Goal: Information Seeking & Learning: Find specific fact

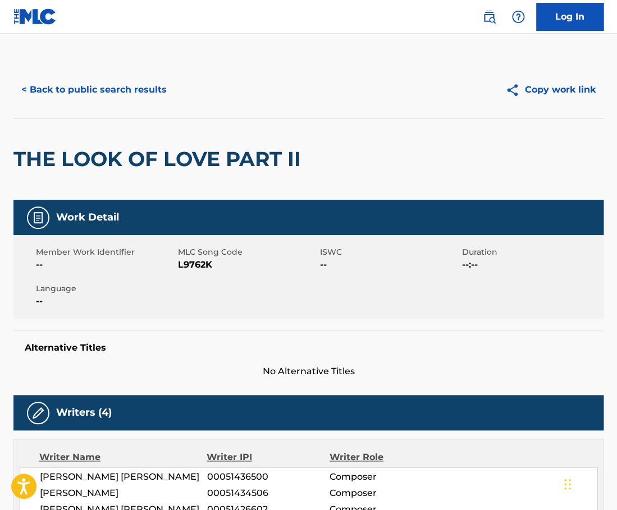
click at [147, 86] on button "< Back to public search results" at bounding box center [93, 90] width 161 height 28
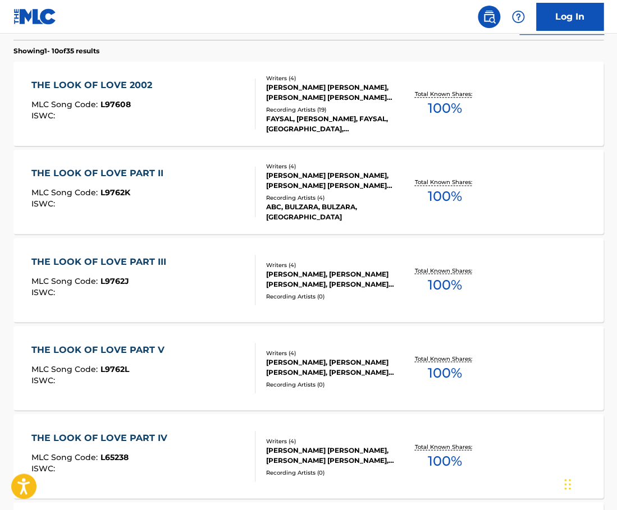
click at [277, 116] on div "FAYSAL, [PERSON_NAME], FAYSAL, [GEOGRAPHIC_DATA], [PERSON_NAME]" at bounding box center [331, 124] width 130 height 20
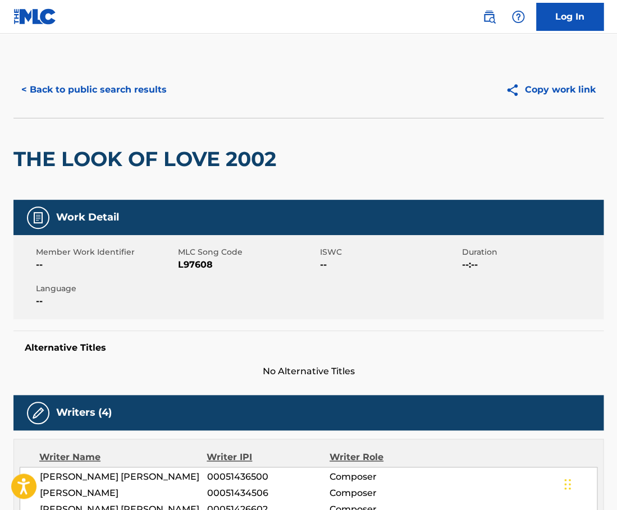
click at [140, 84] on button "< Back to public search results" at bounding box center [93, 90] width 161 height 28
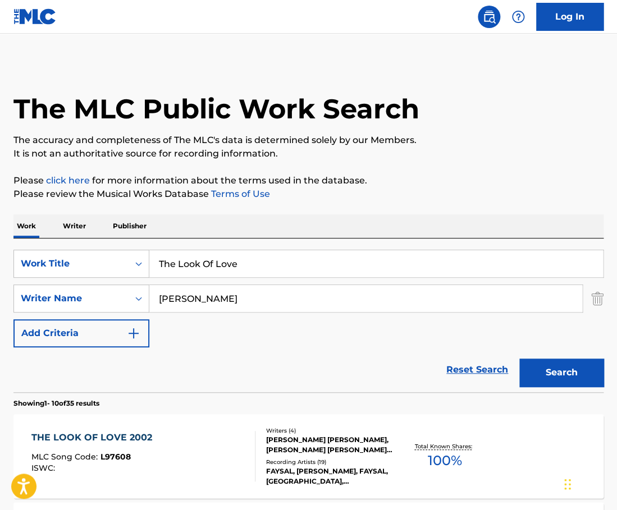
click at [246, 263] on input "The Look Of Love" at bounding box center [375, 263] width 453 height 27
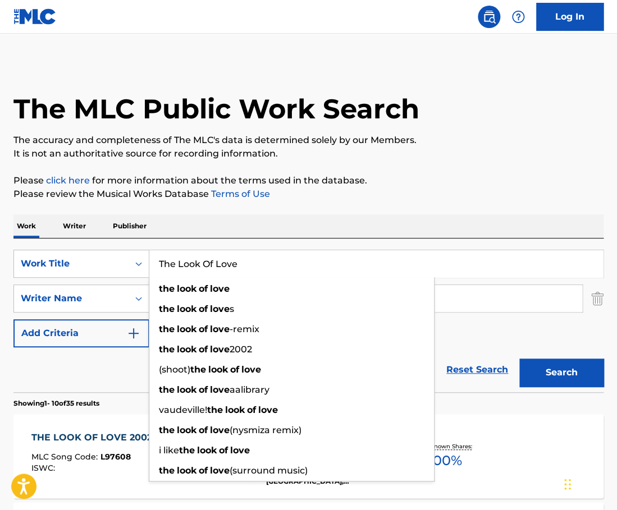
click at [246, 263] on input "The Look Of Love" at bounding box center [375, 263] width 453 height 27
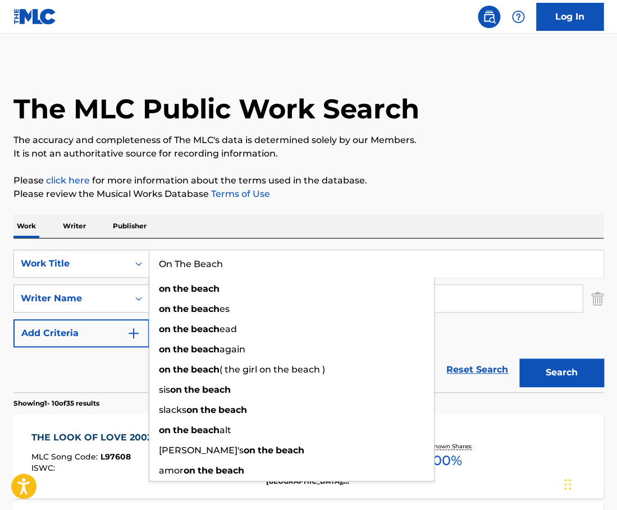
type input "On The Beach"
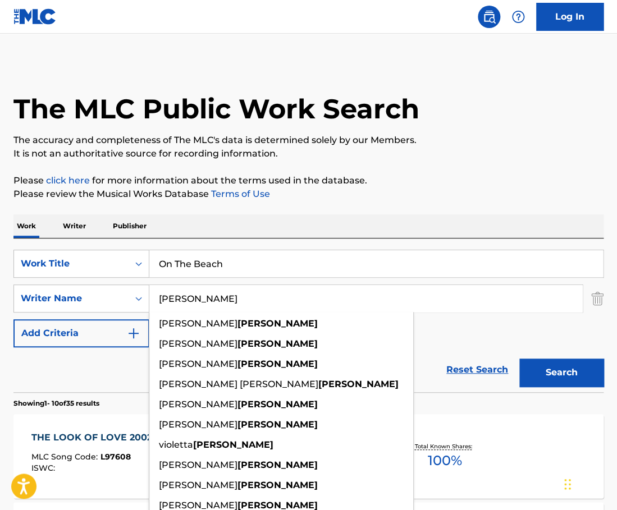
type input "[PERSON_NAME]"
click at [458, 180] on p "Please click here for more information about the terms used in the database." at bounding box center [308, 180] width 590 height 13
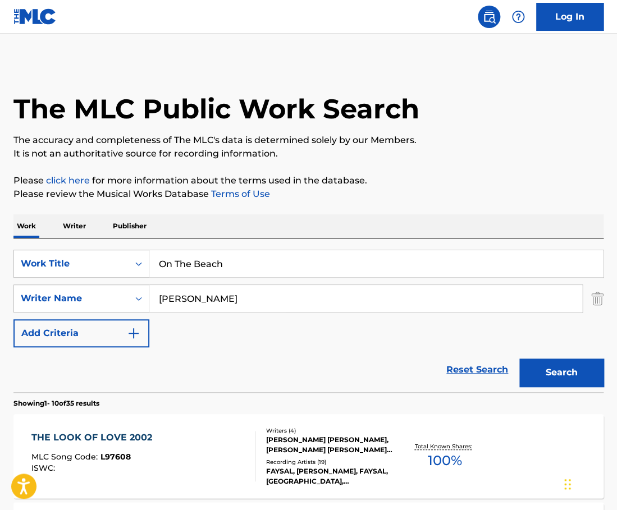
click at [547, 367] on button "Search" at bounding box center [561, 373] width 84 height 28
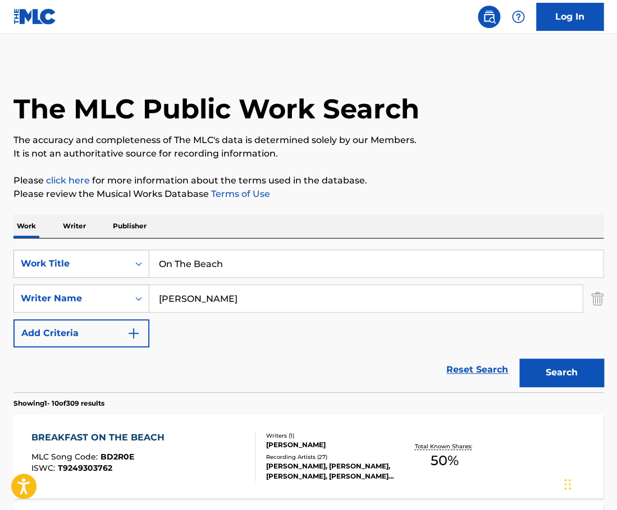
click at [241, 255] on input "On The Beach" at bounding box center [375, 263] width 453 height 27
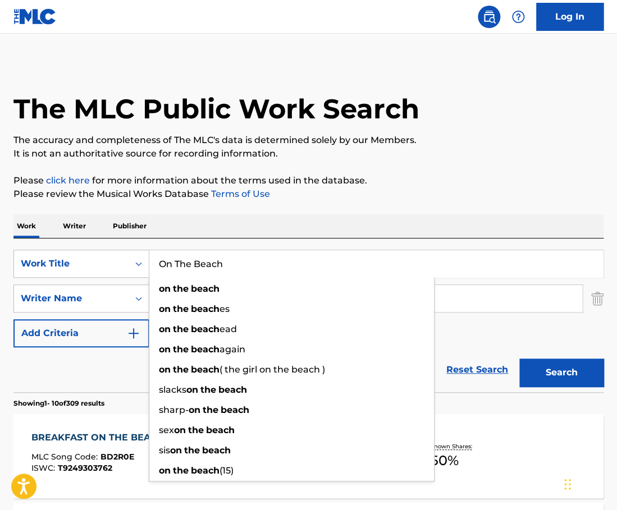
click at [241, 255] on input "On The Beach" at bounding box center [375, 263] width 453 height 27
paste input "Very Special"
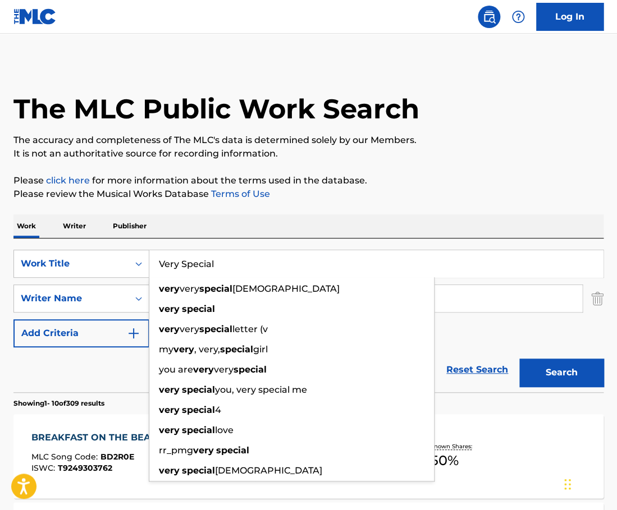
type input "Very Special"
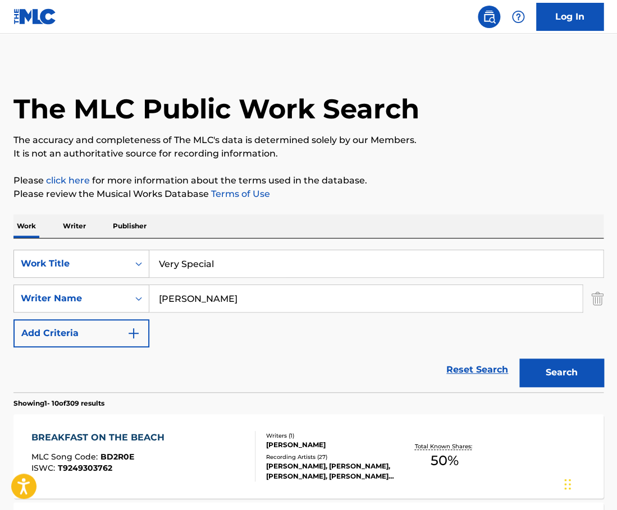
click at [208, 286] on input "[PERSON_NAME]" at bounding box center [365, 298] width 433 height 27
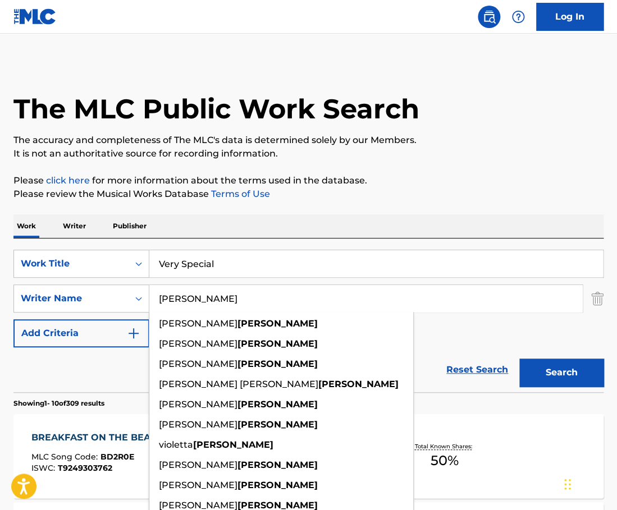
click at [208, 286] on input "[PERSON_NAME]" at bounding box center [365, 298] width 433 height 27
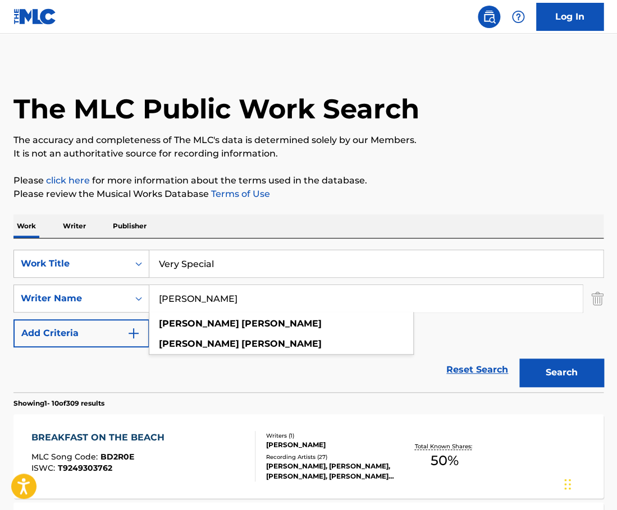
type input "[PERSON_NAME]"
click at [392, 225] on div "Work Writer Publisher" at bounding box center [308, 226] width 590 height 24
click at [548, 366] on button "Search" at bounding box center [561, 373] width 84 height 28
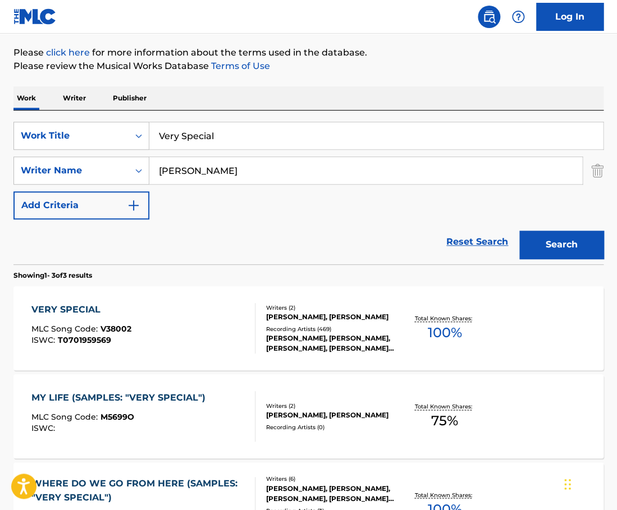
scroll to position [129, 0]
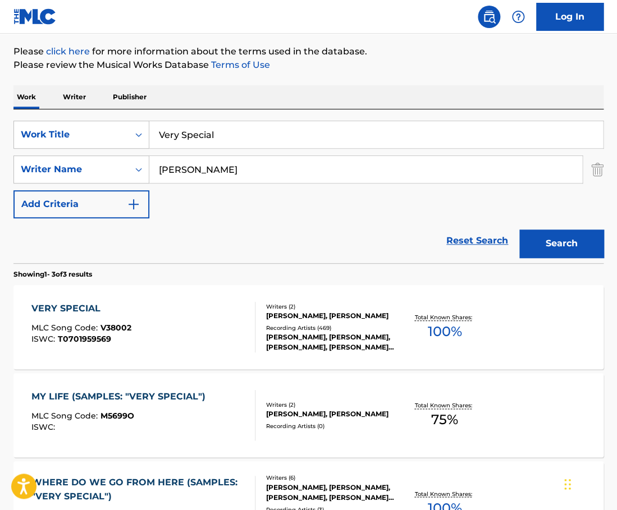
click at [218, 325] on div "VERY SPECIAL MLC Song Code : V38002 ISWC : T0701959569" at bounding box center [143, 327] width 224 height 50
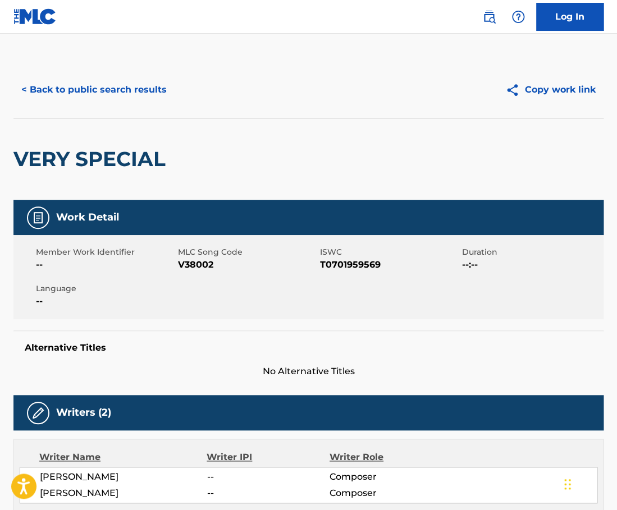
click at [123, 87] on button "< Back to public search results" at bounding box center [93, 90] width 161 height 28
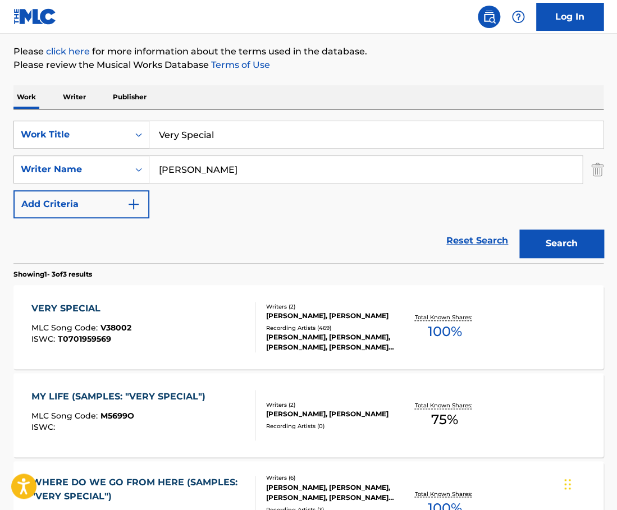
click at [247, 141] on input "Very Special" at bounding box center [375, 134] width 453 height 27
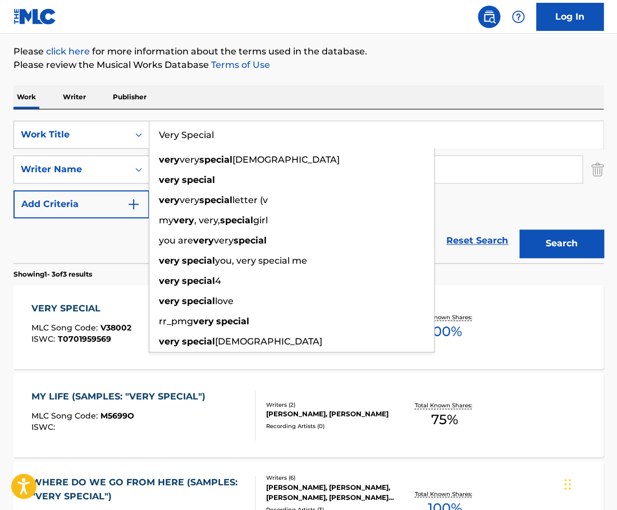
click at [247, 141] on input "Very Special" at bounding box center [375, 134] width 453 height 27
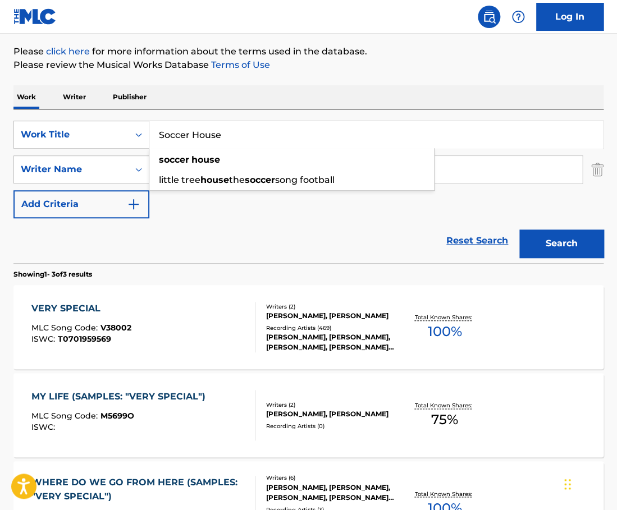
type input "Soccer House"
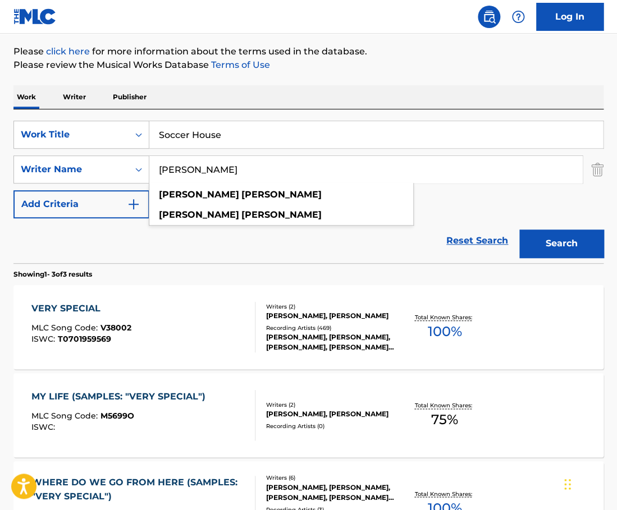
type input "\"
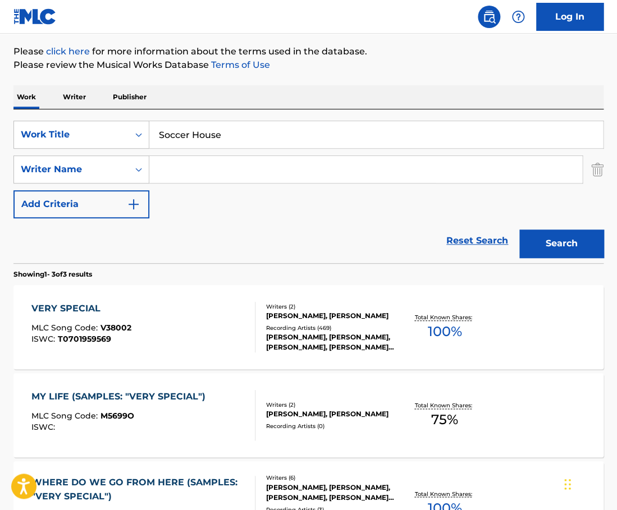
click at [519, 229] on button "Search" at bounding box center [561, 243] width 84 height 28
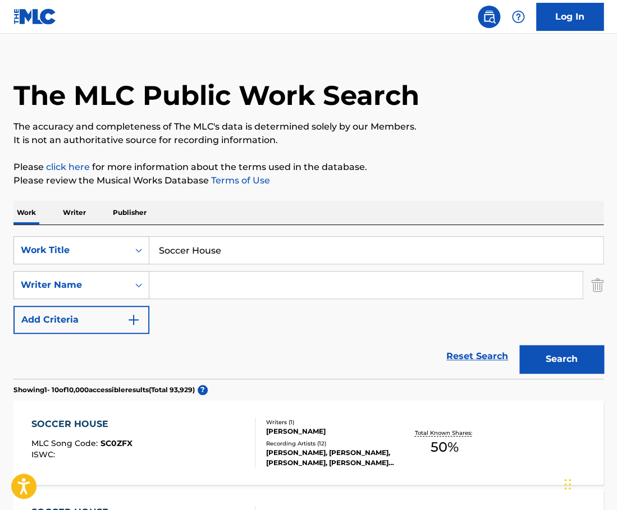
click at [226, 447] on div "SOCCER HOUSE MLC Song Code : SC0ZFX ISWC :" at bounding box center [143, 442] width 224 height 50
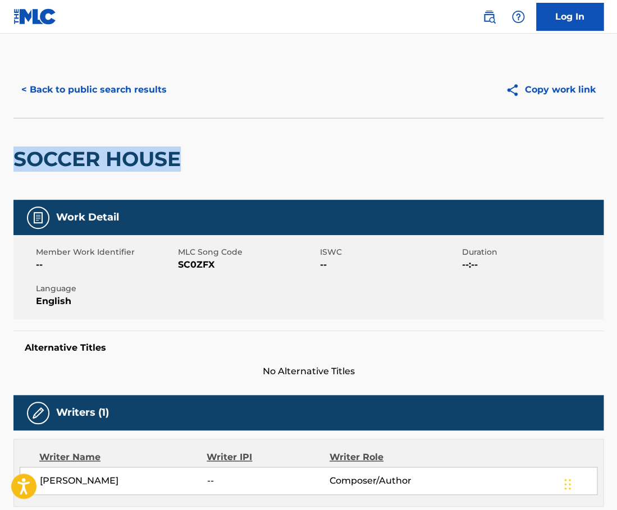
drag, startPoint x: 188, startPoint y: 159, endPoint x: 13, endPoint y: 158, distance: 175.1
copy h2 "SOCCER HOUSE"
click at [125, 89] on button "< Back to public search results" at bounding box center [93, 90] width 161 height 28
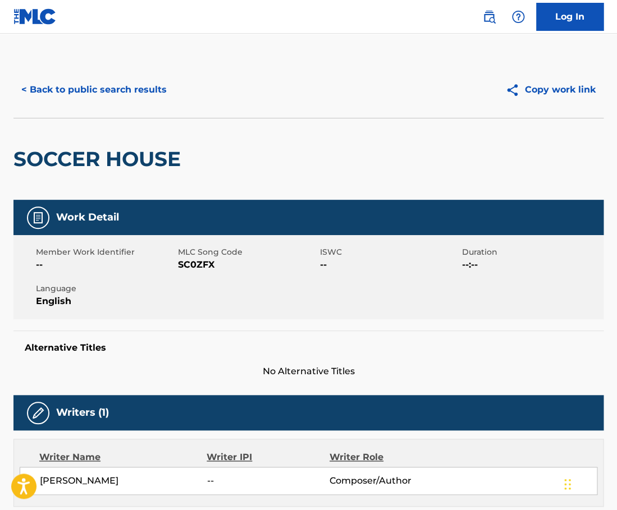
scroll to position [13, 0]
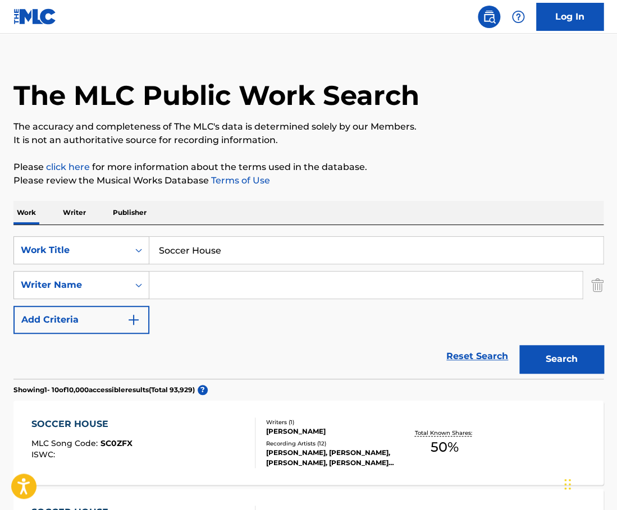
click at [228, 243] on input "Soccer House" at bounding box center [375, 250] width 453 height 27
paste input "inging In The Rain / Umbrella"
click at [228, 243] on input "Soccer House" at bounding box center [375, 250] width 453 height 27
click at [519, 345] on button "Search" at bounding box center [561, 359] width 84 height 28
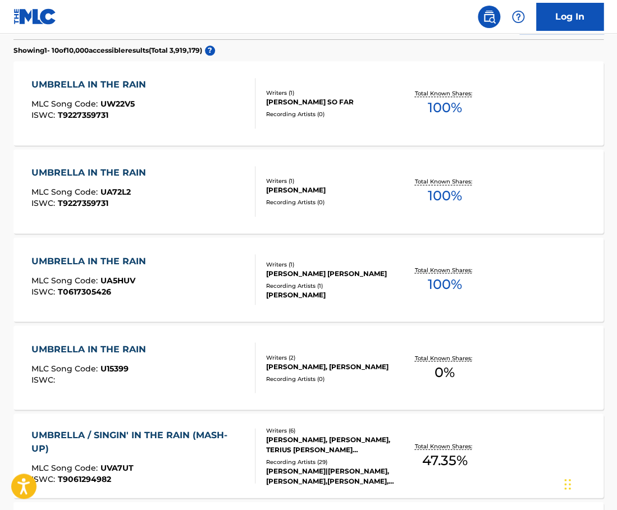
scroll to position [0, 0]
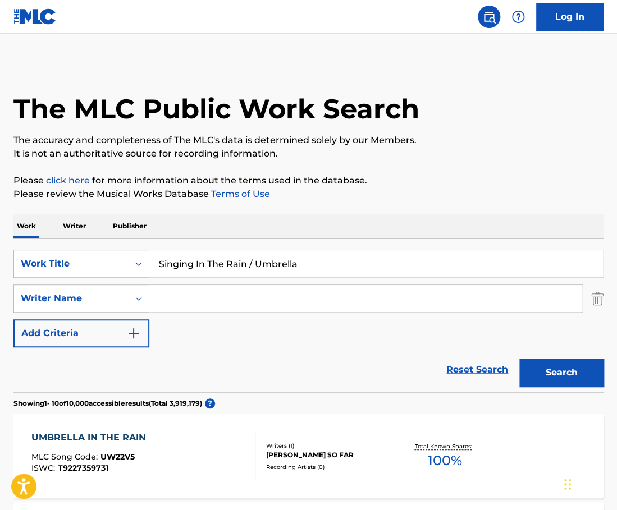
click at [236, 256] on input "Singing In The Rain / Umbrella" at bounding box center [375, 263] width 453 height 27
paste input "Search Form"
click at [236, 256] on input "Singing In The Rain / Umbrella" at bounding box center [375, 263] width 453 height 27
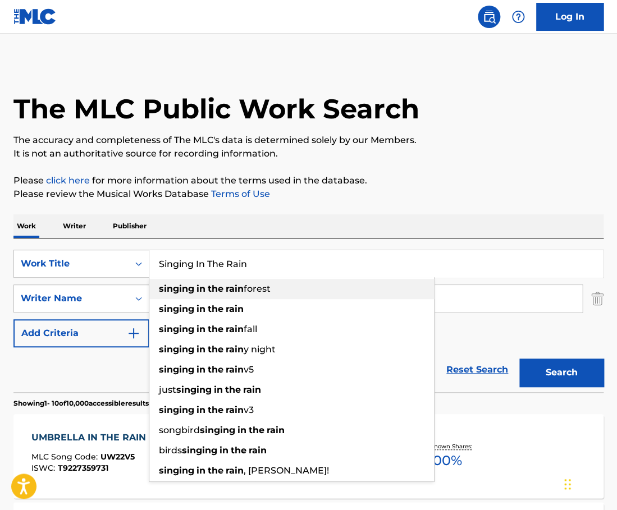
click at [230, 299] on div "singing in the rain forest" at bounding box center [291, 289] width 284 height 20
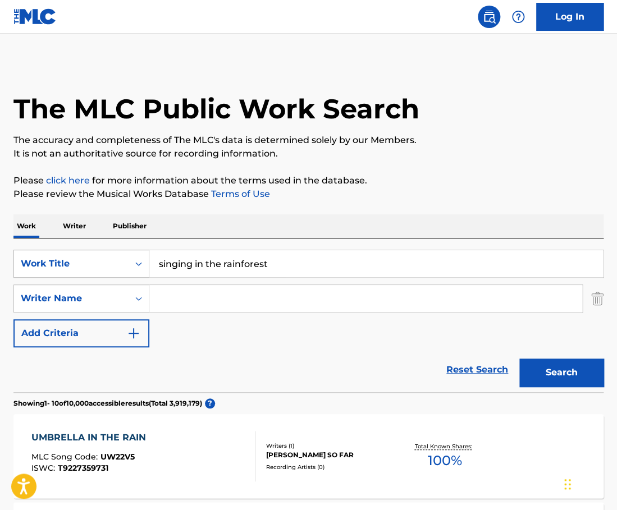
drag, startPoint x: 278, startPoint y: 268, endPoint x: 111, endPoint y: 264, distance: 166.7
click at [149, 264] on input "singing in the rainforest" at bounding box center [375, 263] width 453 height 27
paste input "Singing In The Rain"
type input "Singing In The Rain"
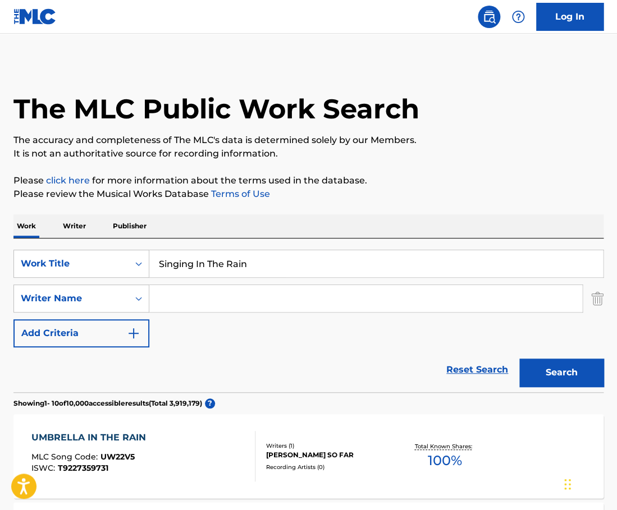
click at [185, 300] on input "Search Form" at bounding box center [365, 298] width 433 height 27
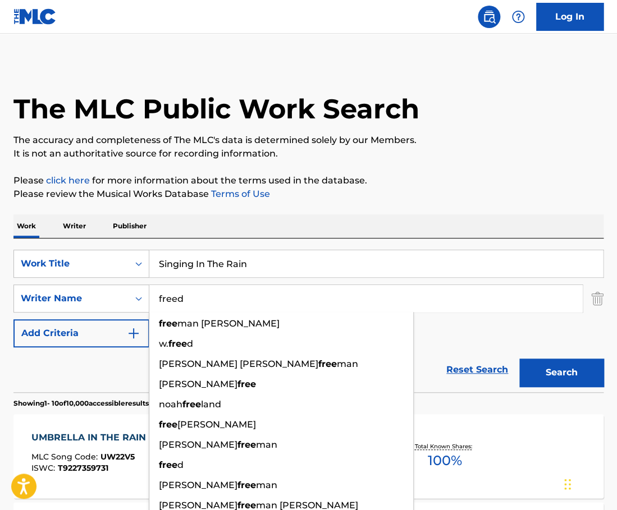
type input "freed"
click at [519, 359] on button "Search" at bounding box center [561, 373] width 84 height 28
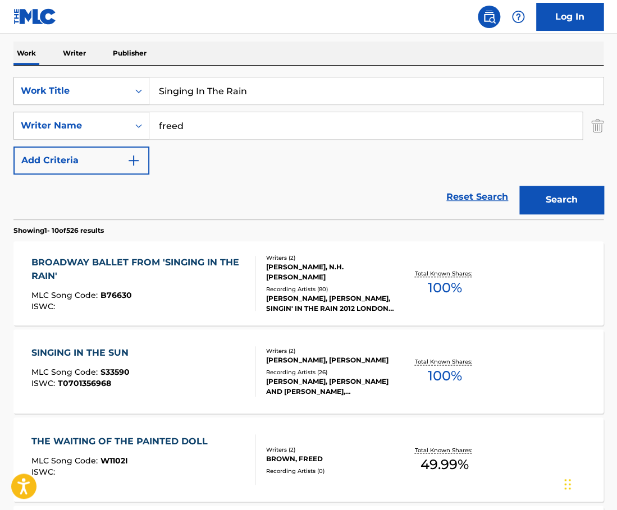
scroll to position [177, 0]
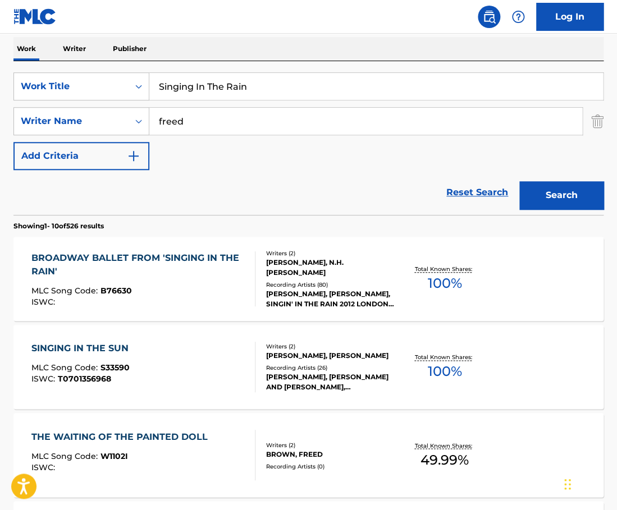
click at [242, 275] on div "BROADWAY BALLET FROM 'SINGING IN THE RAIN'" at bounding box center [138, 264] width 214 height 27
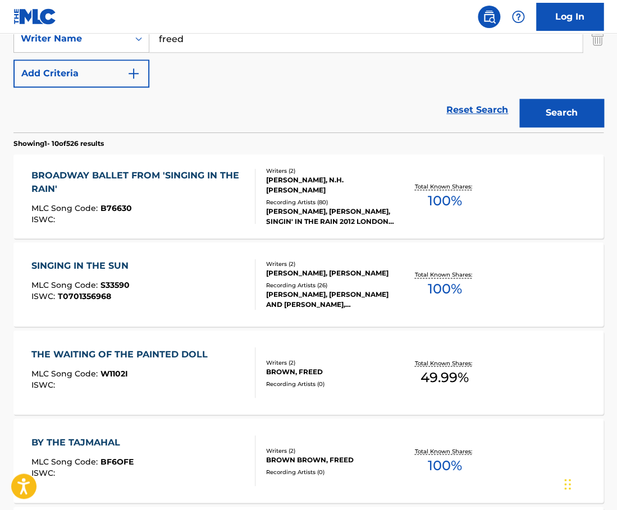
scroll to position [262, 0]
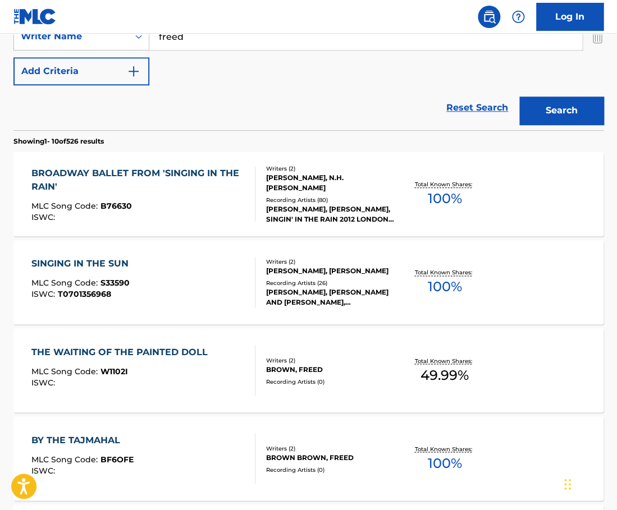
click at [238, 216] on div "ISWC :" at bounding box center [138, 217] width 214 height 8
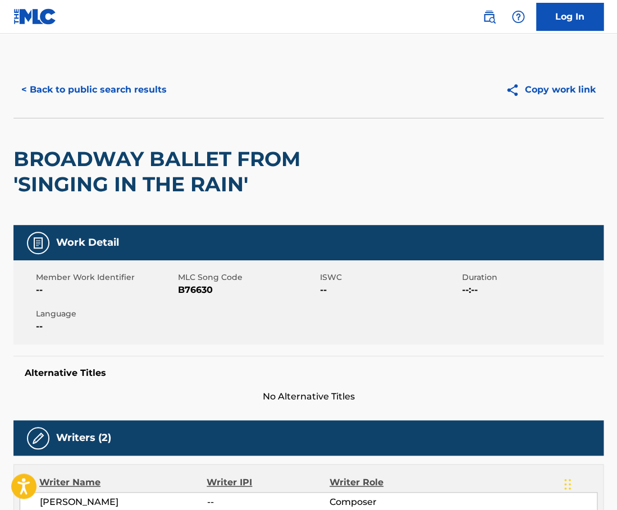
click at [123, 108] on div "< Back to public search results Copy work link" at bounding box center [308, 90] width 590 height 56
click at [113, 97] on button "< Back to public search results" at bounding box center [93, 90] width 161 height 28
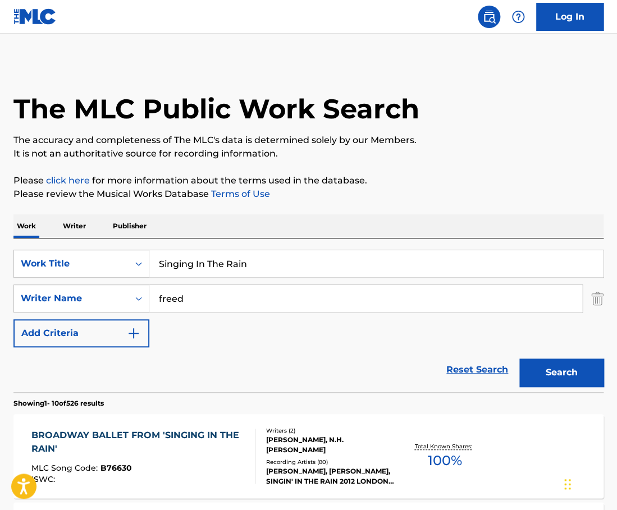
click at [254, 257] on input "Singing In The Rain" at bounding box center [375, 263] width 453 height 27
paste input "Love Is in the Air"
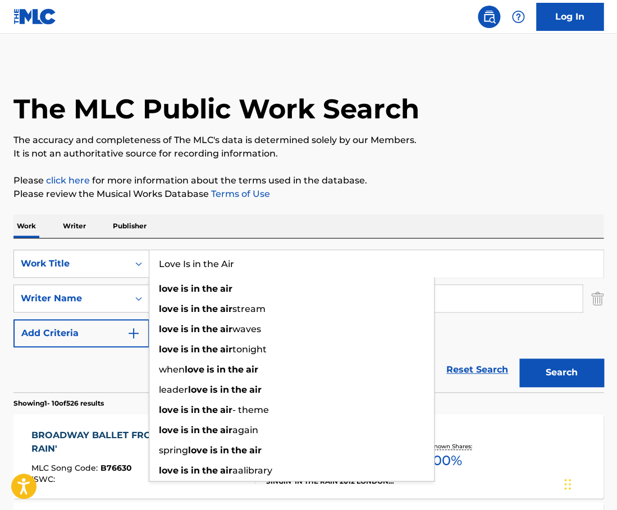
type input "Love Is in the Air"
click at [449, 140] on p "The accuracy and completeness of The MLC's data is determined solely by our Mem…" at bounding box center [308, 140] width 590 height 13
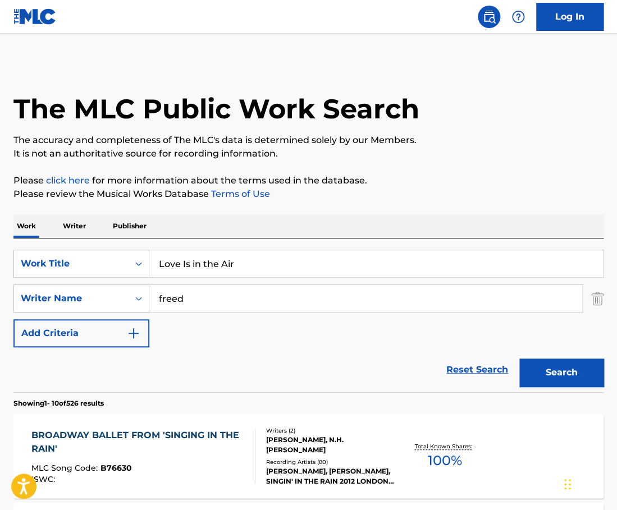
click at [279, 294] on input "freed" at bounding box center [365, 298] width 433 height 27
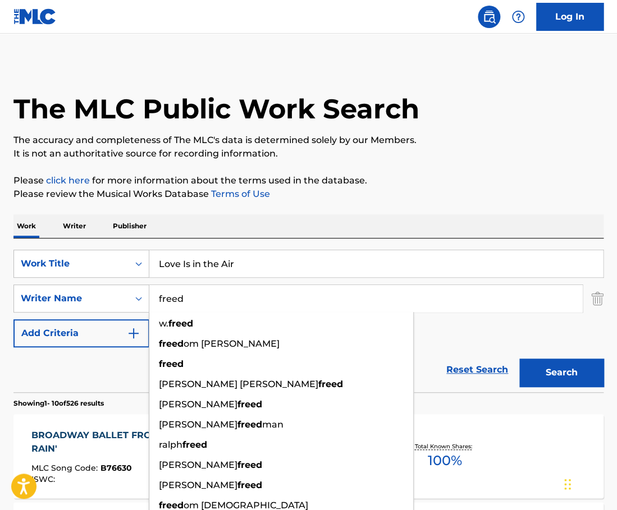
click at [279, 294] on input "freed" at bounding box center [365, 298] width 433 height 27
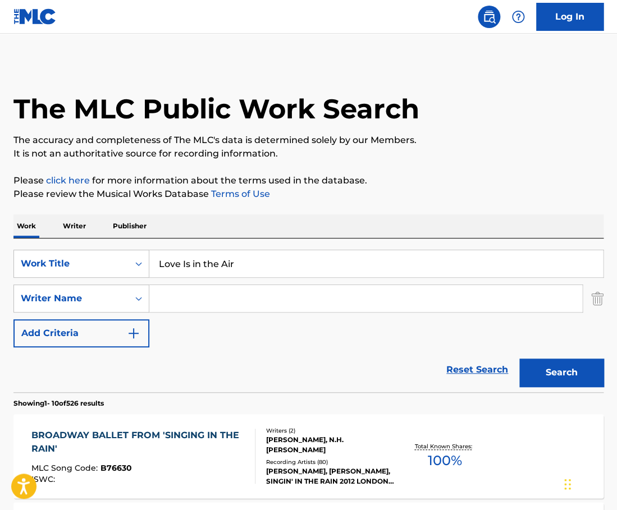
paste input "[PERSON_NAME]"
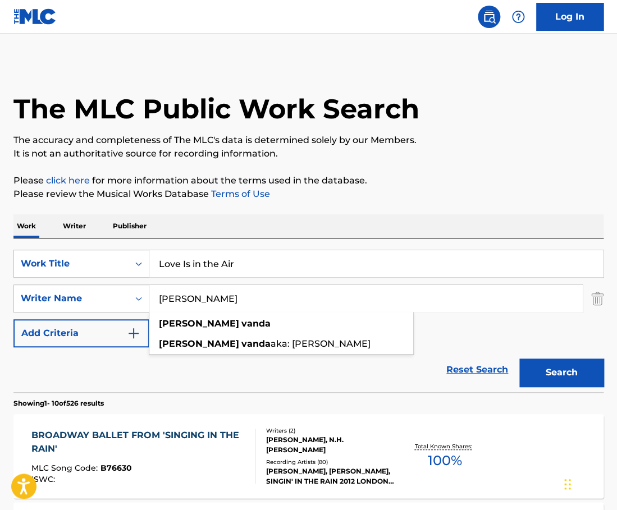
click at [519, 359] on button "Search" at bounding box center [561, 373] width 84 height 28
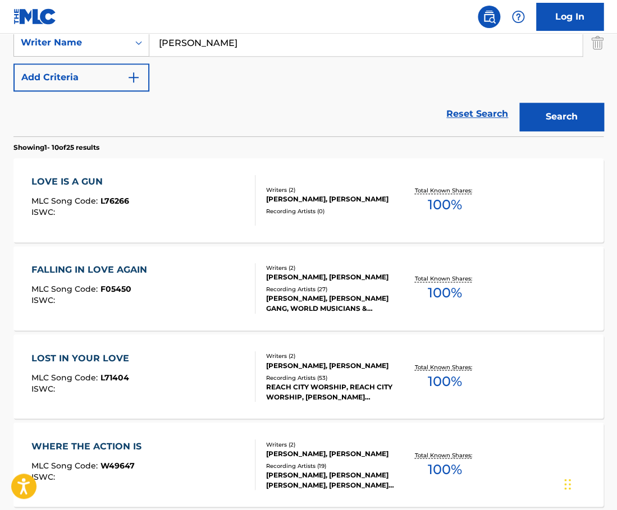
scroll to position [255, 0]
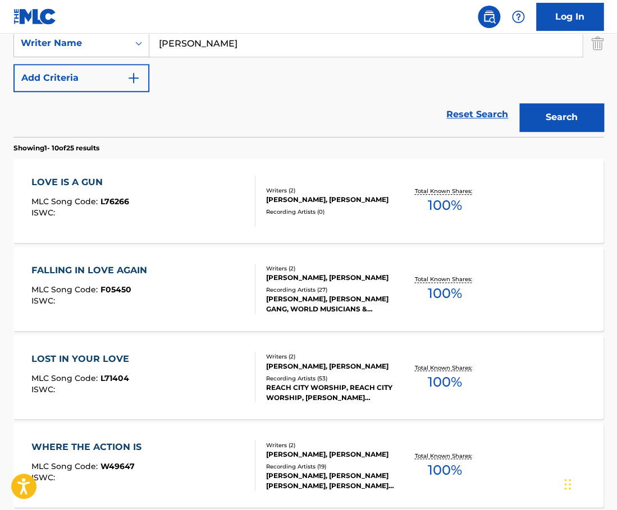
drag, startPoint x: 188, startPoint y: 45, endPoint x: 131, endPoint y: 45, distance: 56.7
click at [149, 45] on input "[PERSON_NAME]" at bounding box center [365, 43] width 433 height 27
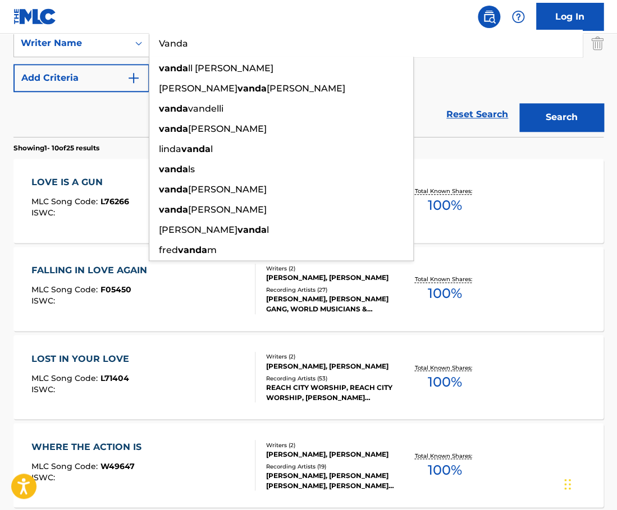
type input "Vanda"
click at [519, 103] on button "Search" at bounding box center [561, 117] width 84 height 28
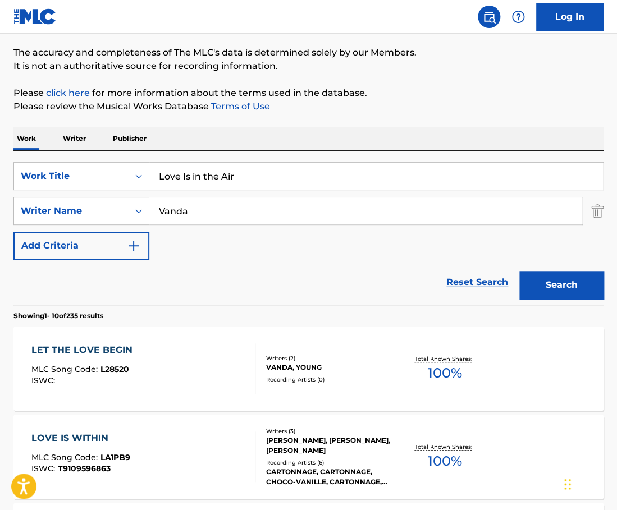
scroll to position [0, 0]
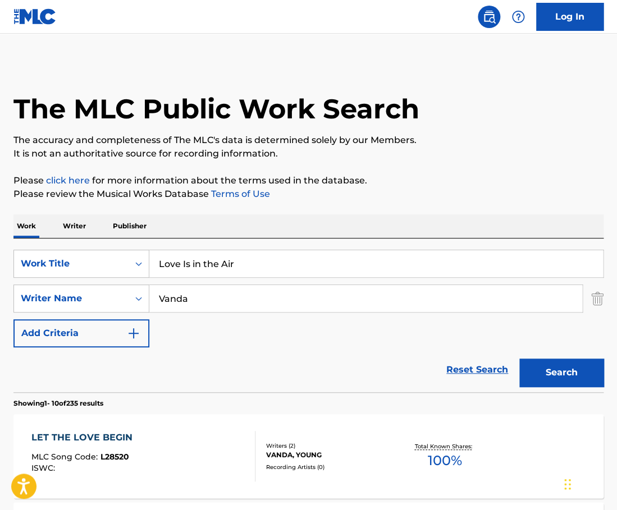
click at [239, 269] on input "Love Is in the Air" at bounding box center [375, 263] width 453 height 27
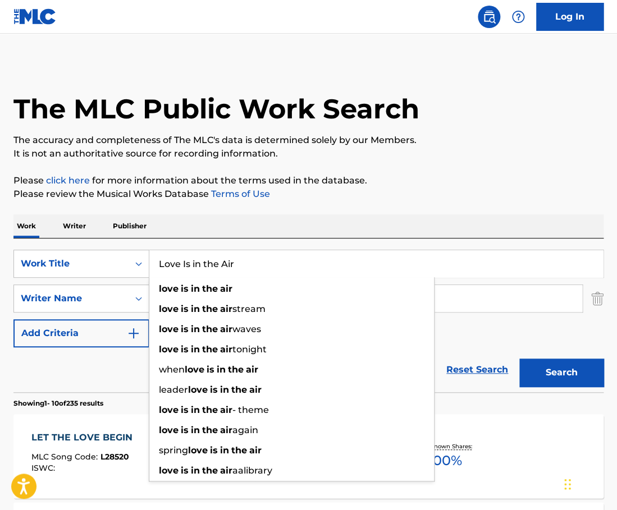
click at [239, 269] on input "Love Is in the Air" at bounding box center [375, 263] width 453 height 27
paste input "The House (Instrumental)"
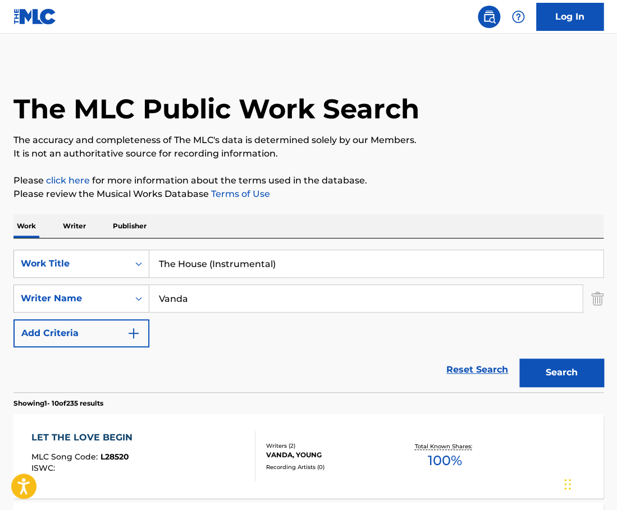
drag, startPoint x: 297, startPoint y: 264, endPoint x: 206, endPoint y: 263, distance: 90.3
click at [206, 263] on input "The House (Instrumental)" at bounding box center [375, 263] width 453 height 27
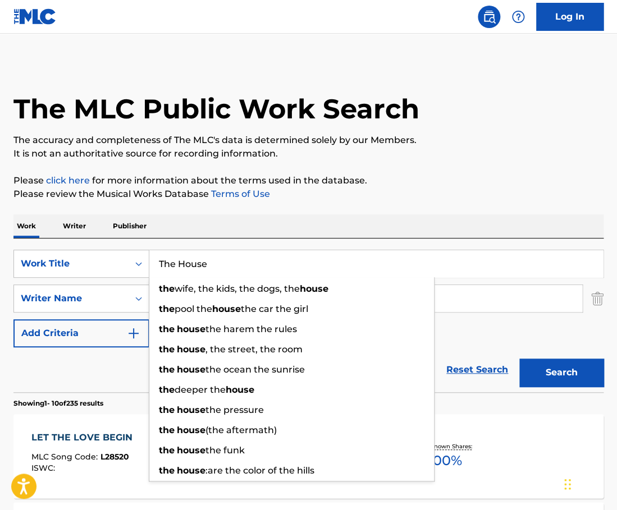
type input "The House"
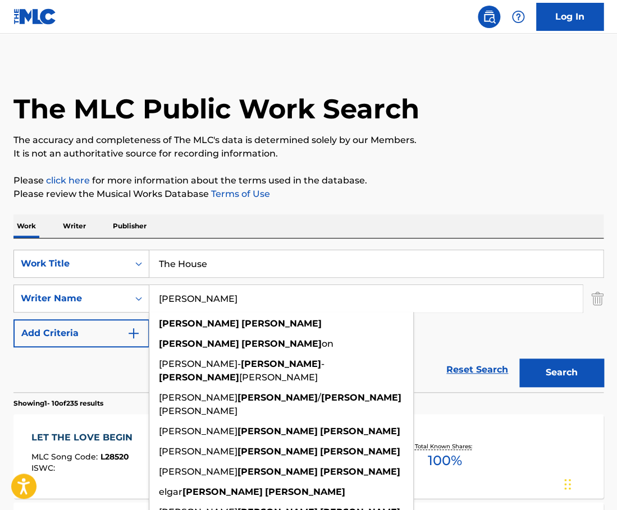
type input "[PERSON_NAME]"
click at [519, 359] on button "Search" at bounding box center [561, 373] width 84 height 28
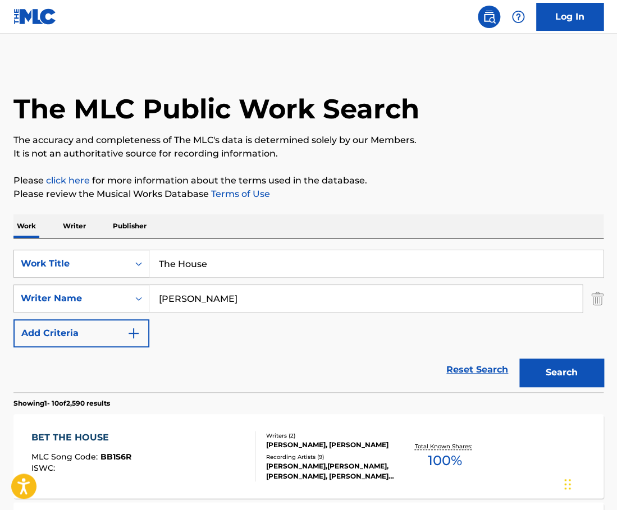
click at [265, 269] on input "The House" at bounding box center [375, 263] width 453 height 27
click at [519, 359] on button "Search" at bounding box center [561, 373] width 84 height 28
click at [250, 265] on input "The House (instrumental)" at bounding box center [375, 263] width 453 height 27
click at [250, 266] on input "The House (instrumental)" at bounding box center [375, 263] width 453 height 27
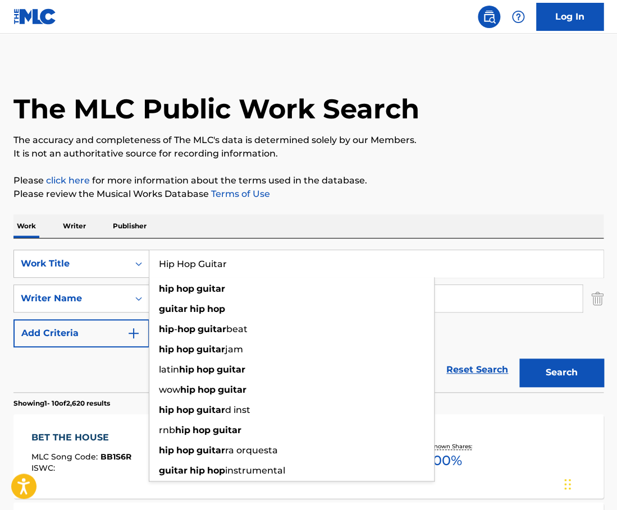
type input "Hip Hop Guitar"
click at [289, 227] on div "Work Writer Publisher" at bounding box center [308, 226] width 590 height 24
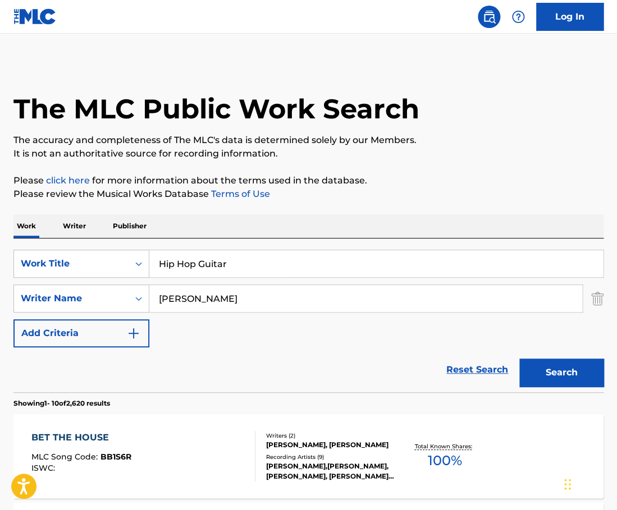
drag, startPoint x: 172, startPoint y: 301, endPoint x: 102, endPoint y: 301, distance: 70.1
click at [149, 301] on input "[PERSON_NAME]" at bounding box center [365, 298] width 433 height 27
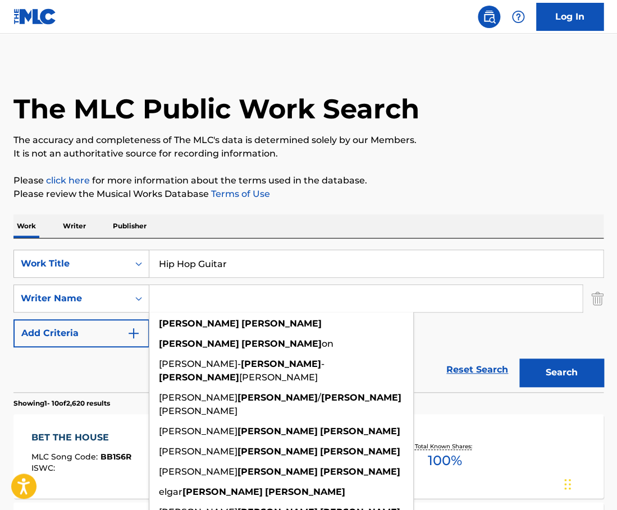
click at [519, 359] on button "Search" at bounding box center [561, 373] width 84 height 28
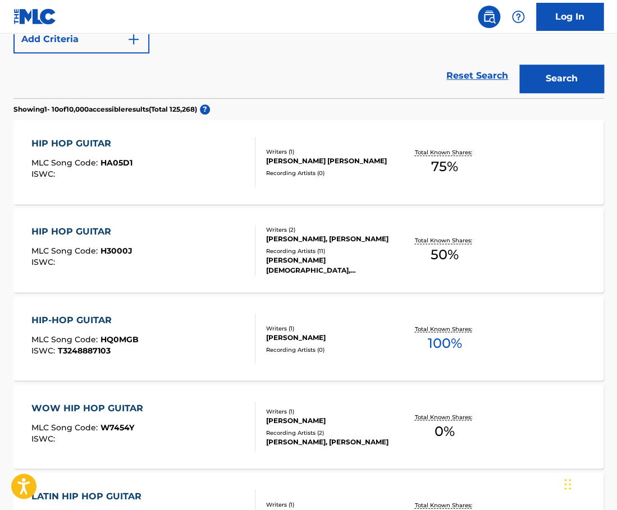
scroll to position [297, 0]
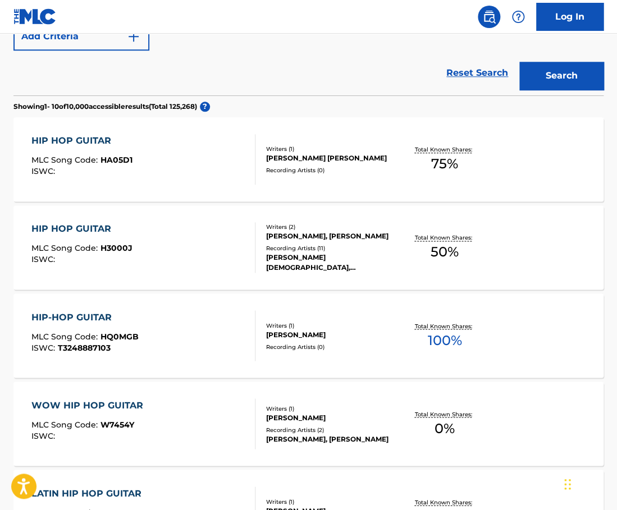
click at [238, 162] on div "HIP HOP GUITAR MLC Song Code : HA05D1 ISWC :" at bounding box center [143, 159] width 224 height 50
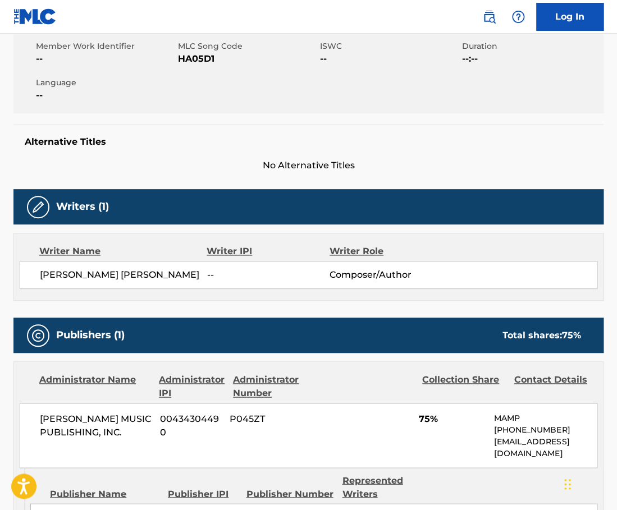
scroll to position [260, 0]
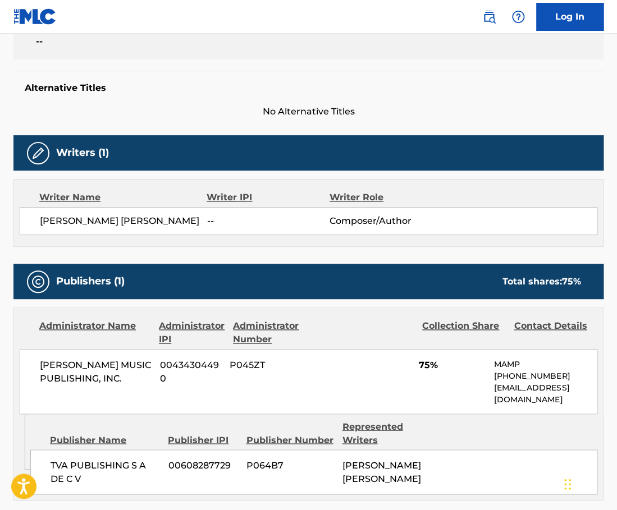
drag, startPoint x: 84, startPoint y: 229, endPoint x: 37, endPoint y: 219, distance: 48.3
click at [37, 219] on div "[PERSON_NAME] [PERSON_NAME] -- Composer/Author" at bounding box center [308, 221] width 577 height 28
copy span "[PERSON_NAME] [PERSON_NAME]"
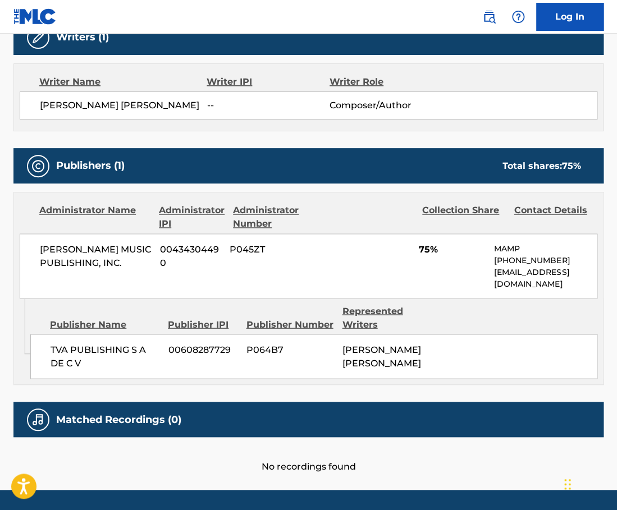
scroll to position [374, 0]
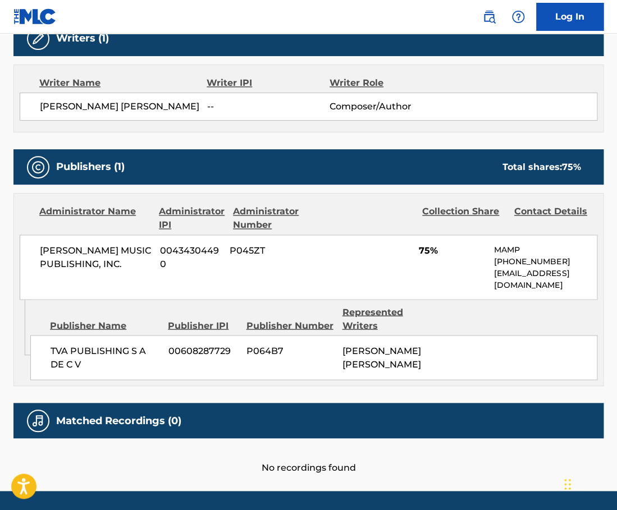
scroll to position [361, 0]
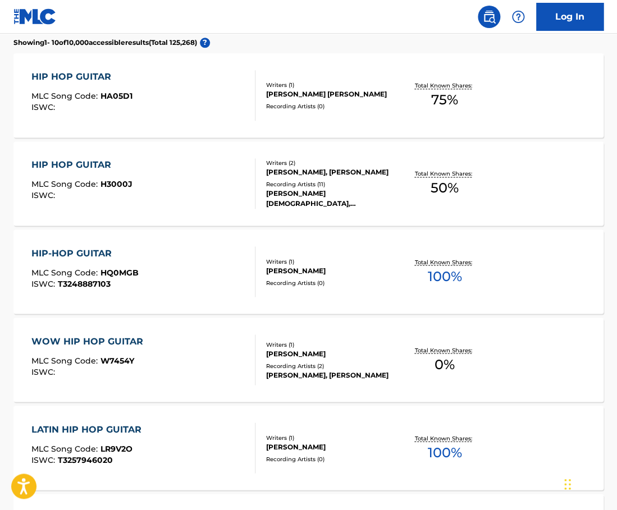
click at [202, 170] on div "HIP HOP GUITAR MLC Song Code : H3000J ISWC :" at bounding box center [143, 183] width 224 height 50
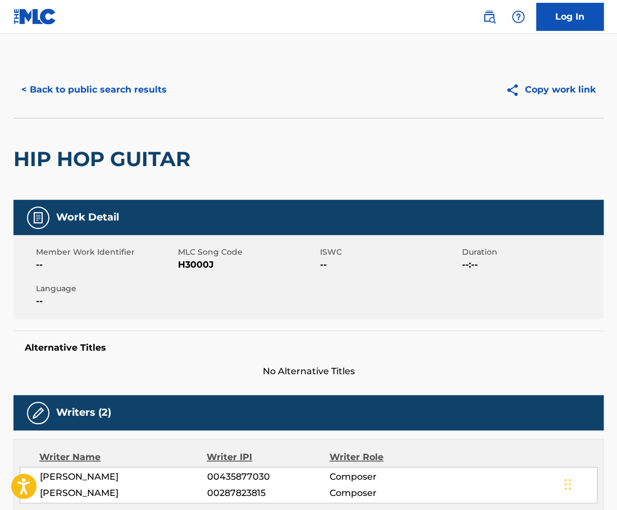
click at [117, 80] on button "< Back to public search results" at bounding box center [93, 90] width 161 height 28
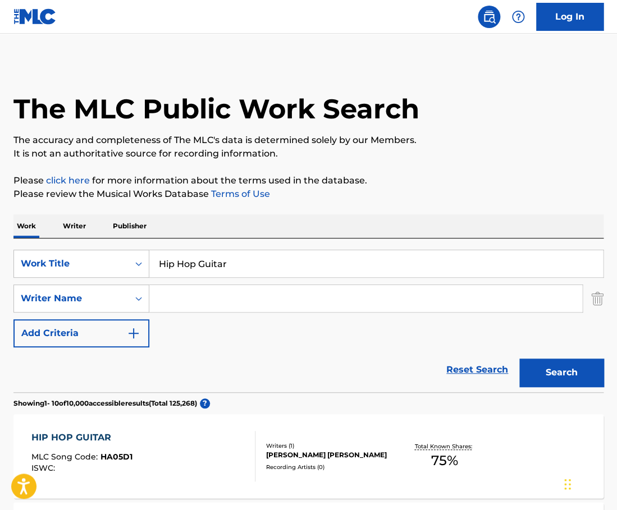
click at [217, 266] on input "Hip Hop Guitar" at bounding box center [375, 263] width 453 height 27
paste input "Stairway to the Stars"
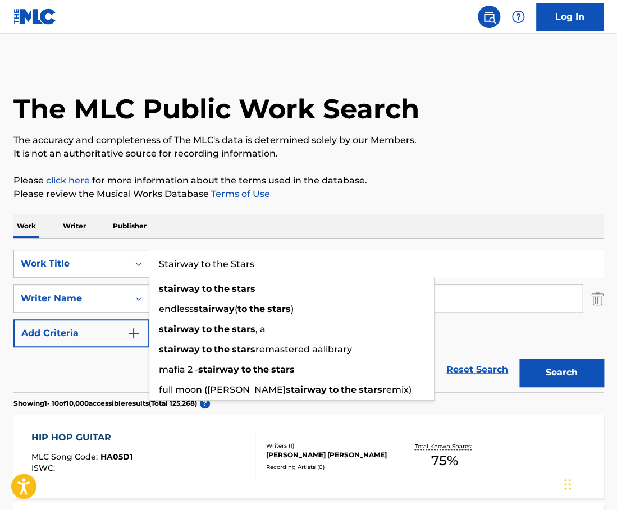
type input "Stairway to the Stars"
click at [252, 224] on div "Work Writer Publisher" at bounding box center [308, 226] width 590 height 24
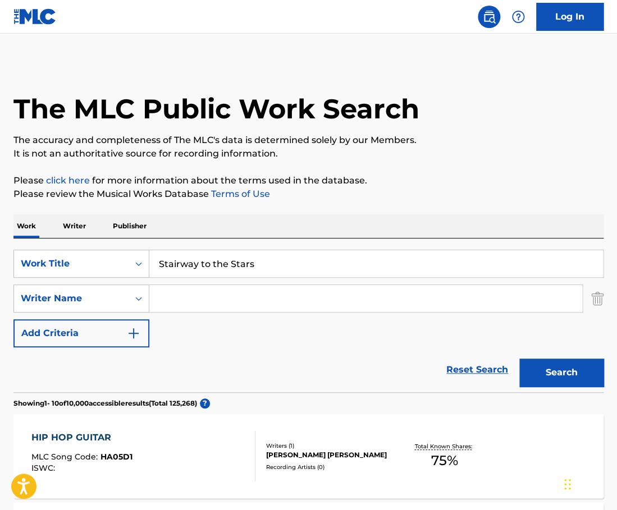
click at [210, 292] on input "Search Form" at bounding box center [365, 298] width 433 height 27
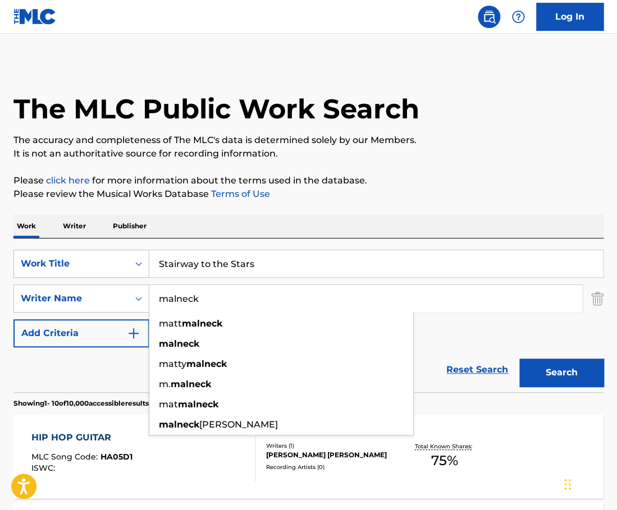
type input "malneck"
click at [519, 359] on button "Search" at bounding box center [561, 373] width 84 height 28
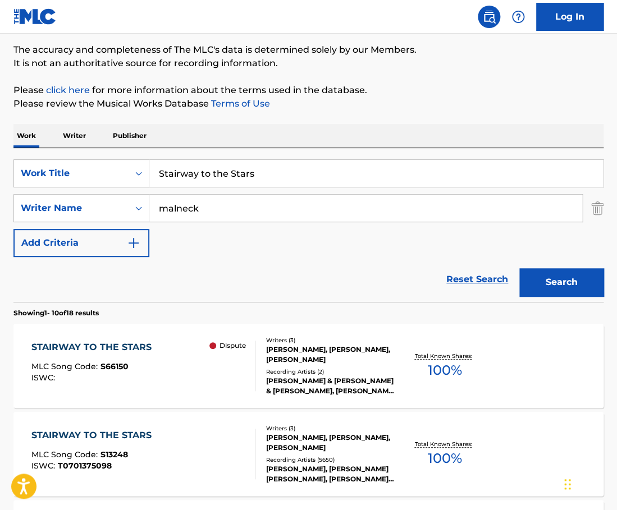
scroll to position [92, 0]
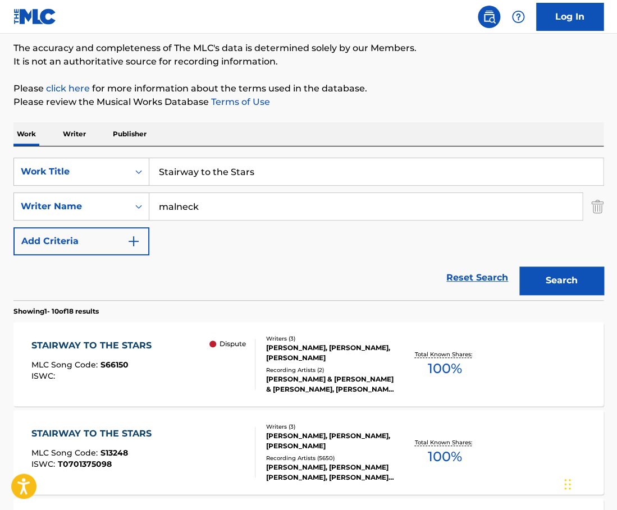
click at [182, 350] on div "STAIRWAY TO THE STARS MLC Song Code : S66150 ISWC : Dispute" at bounding box center [143, 364] width 224 height 50
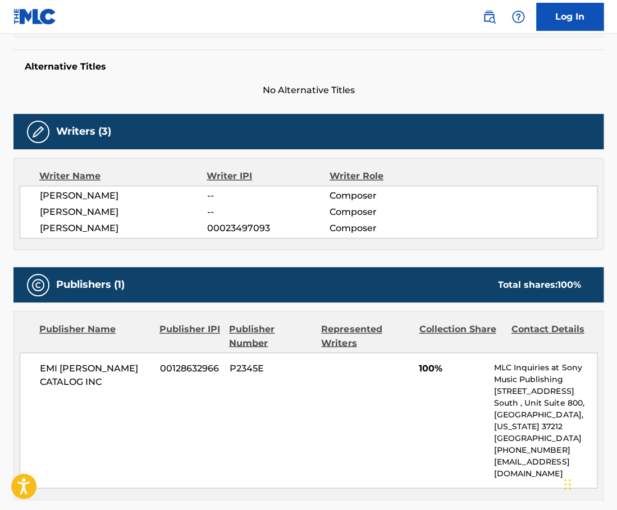
scroll to position [278, 0]
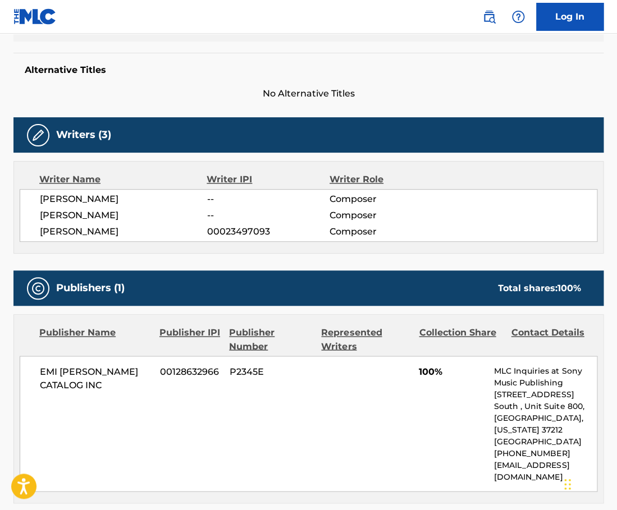
click at [109, 230] on span "[PERSON_NAME]" at bounding box center [123, 231] width 167 height 13
copy span "PARISH"
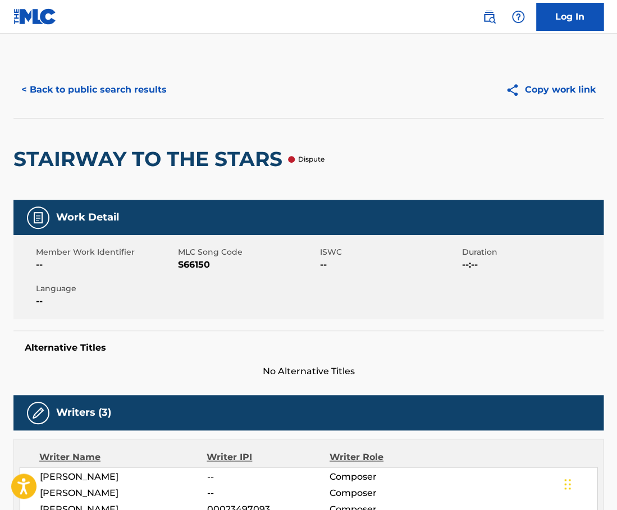
click at [144, 91] on button "< Back to public search results" at bounding box center [93, 90] width 161 height 28
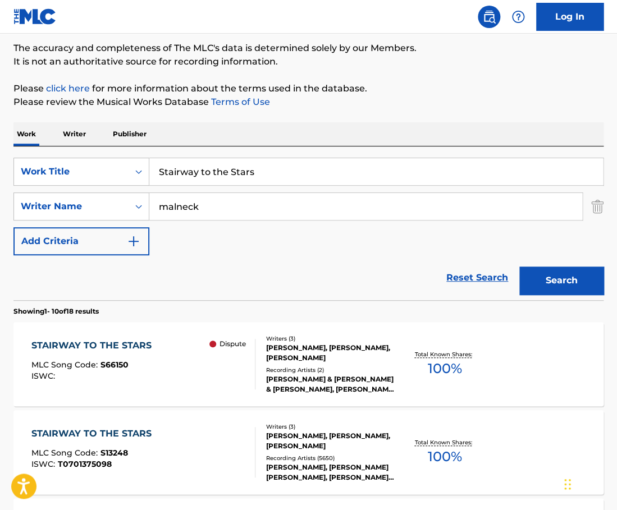
click at [274, 172] on input "Stairway to the Stars" at bounding box center [375, 171] width 453 height 27
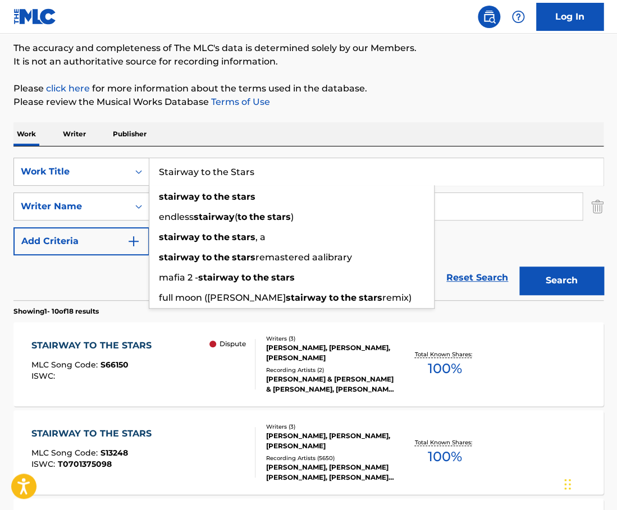
click at [274, 172] on input "Stairway to the Stars" at bounding box center [375, 171] width 453 height 27
paste input "The Bells (Album Version) [PERSON_NAME]"
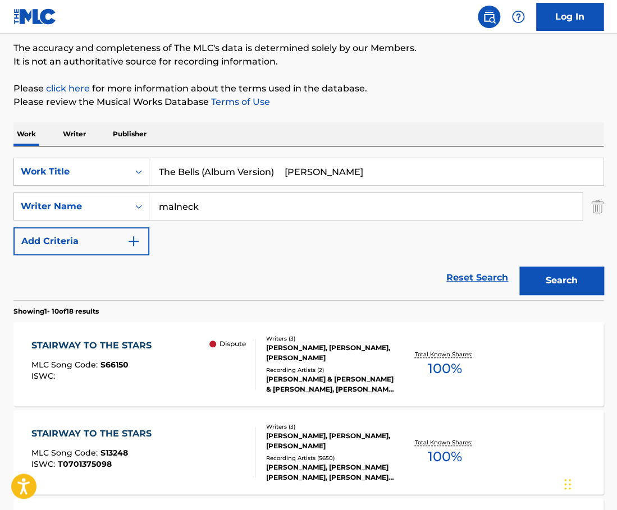
drag, startPoint x: 353, startPoint y: 174, endPoint x: 295, endPoint y: 172, distance: 58.4
click at [295, 172] on input "The Bells (Album Version) [PERSON_NAME]" at bounding box center [375, 171] width 453 height 27
type input "The Bells (Album Version)"
click at [231, 200] on input "malneck" at bounding box center [365, 206] width 433 height 27
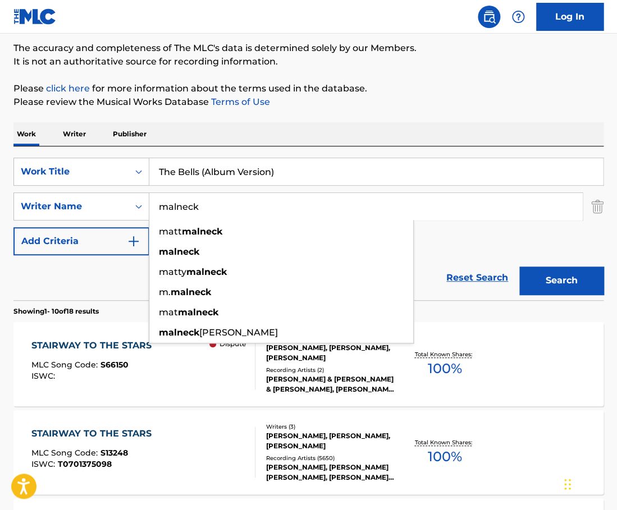
paste input "[PERSON_NAME]"
click at [231, 200] on input "malneck" at bounding box center [365, 206] width 433 height 27
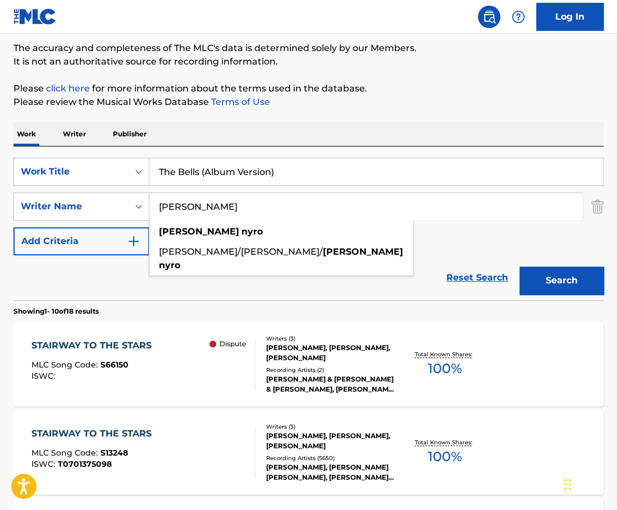
type input "[PERSON_NAME]"
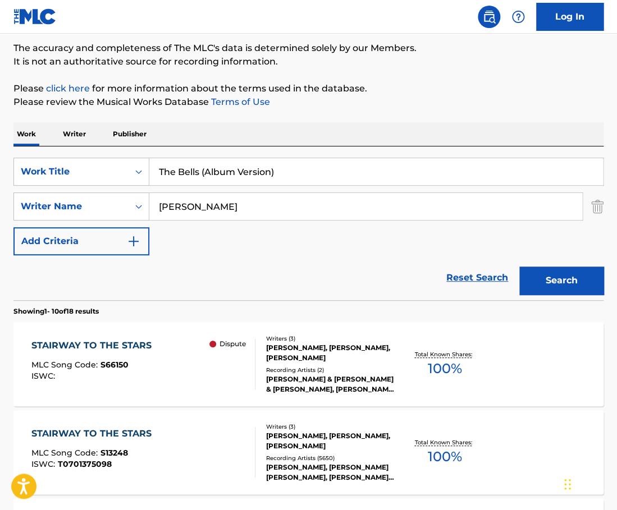
drag, startPoint x: 302, startPoint y: 170, endPoint x: 215, endPoint y: 168, distance: 87.0
click at [215, 168] on input "The Bells (Album Version)" at bounding box center [375, 171] width 453 height 27
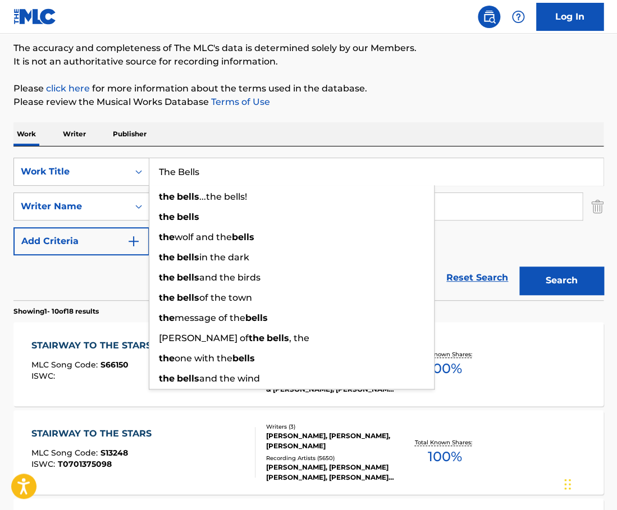
type input "The Bells"
click at [519, 267] on button "Search" at bounding box center [561, 281] width 84 height 28
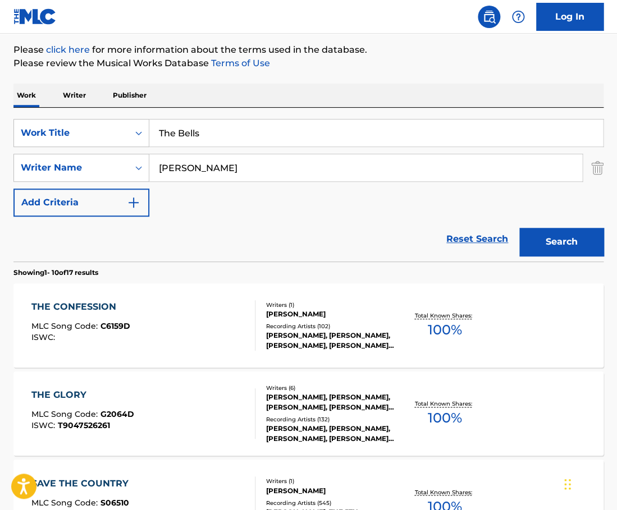
scroll to position [135, 0]
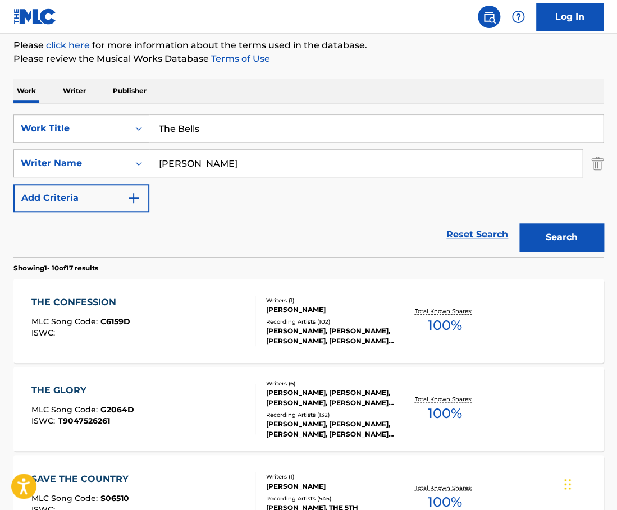
click at [185, 163] on input "[PERSON_NAME]" at bounding box center [365, 163] width 433 height 27
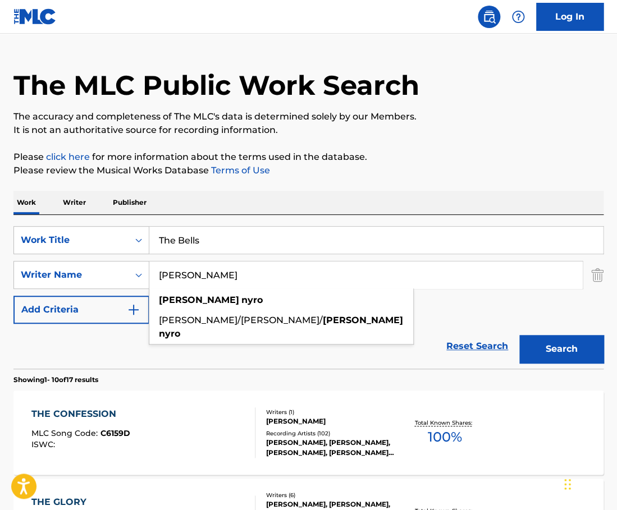
scroll to position [13, 0]
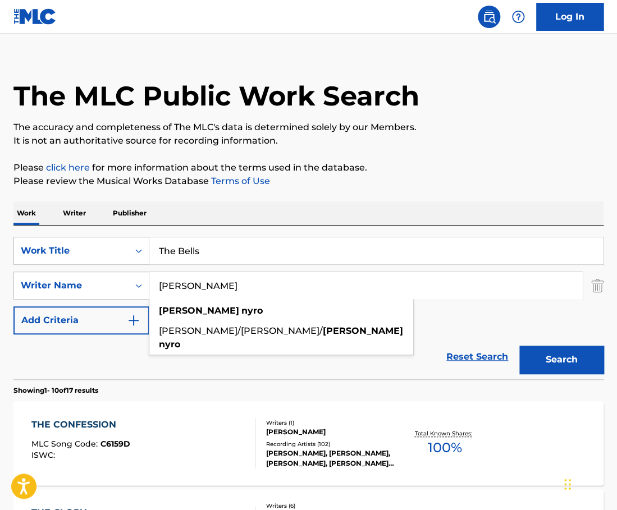
click at [189, 284] on input "[PERSON_NAME]" at bounding box center [365, 285] width 433 height 27
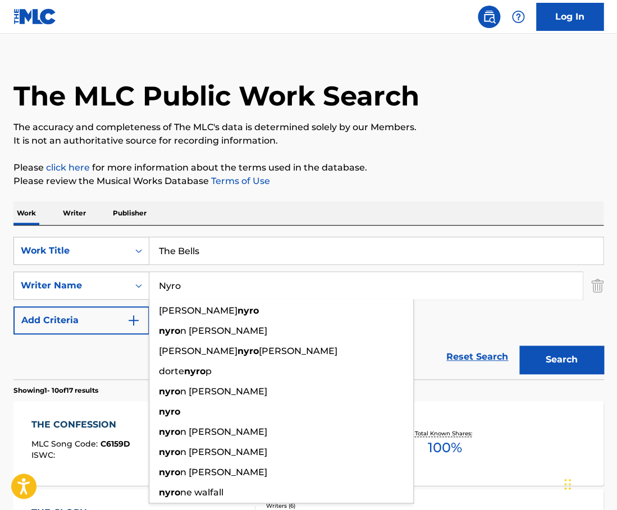
type input "Nyro"
click at [519, 346] on button "Search" at bounding box center [561, 360] width 84 height 28
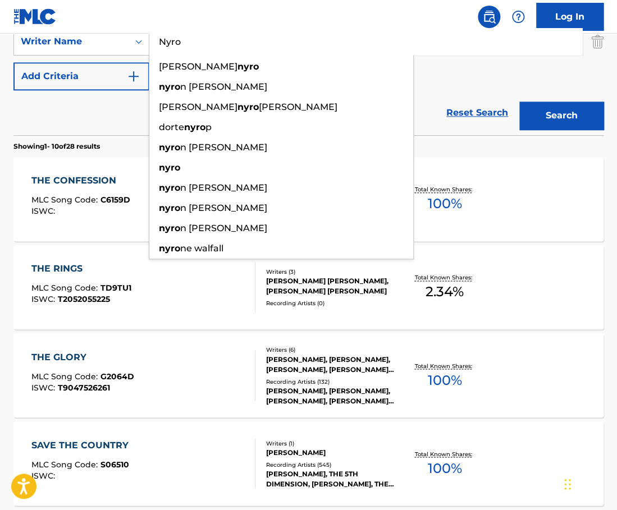
scroll to position [0, 0]
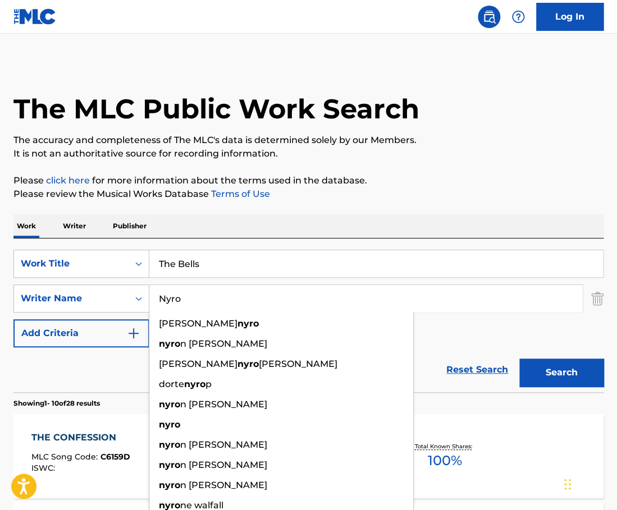
click at [209, 262] on input "The Bells" at bounding box center [375, 263] width 453 height 27
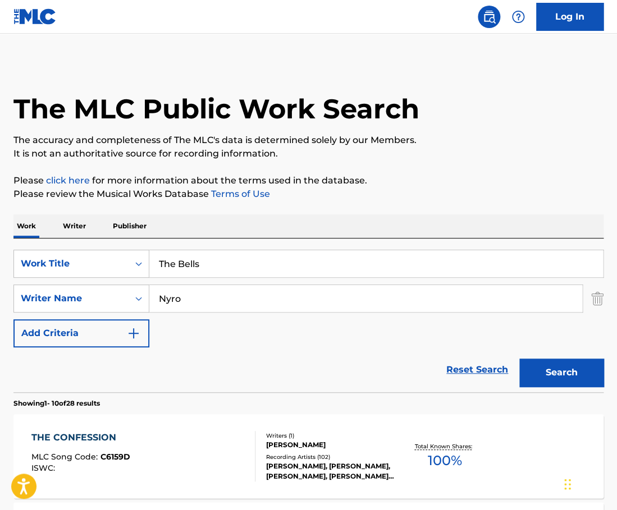
click at [209, 262] on input "The Bells" at bounding box center [375, 263] width 453 height 27
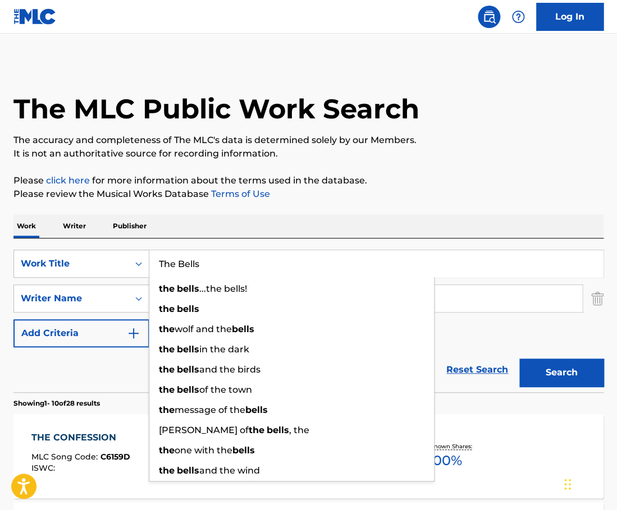
click at [209, 262] on input "The Bells" at bounding box center [375, 263] width 453 height 27
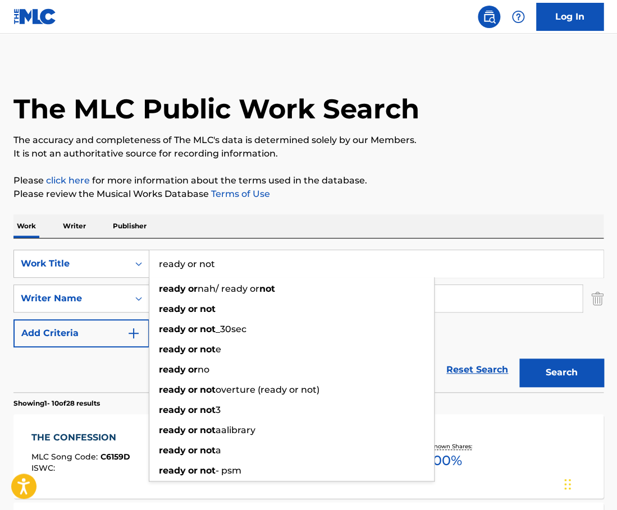
type input "ready or not"
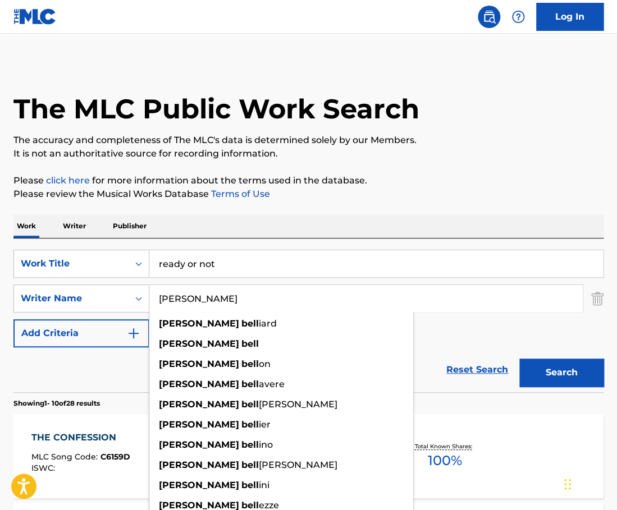
type input "[PERSON_NAME]"
click at [489, 127] on div "The MLC Public Work Search" at bounding box center [308, 103] width 590 height 82
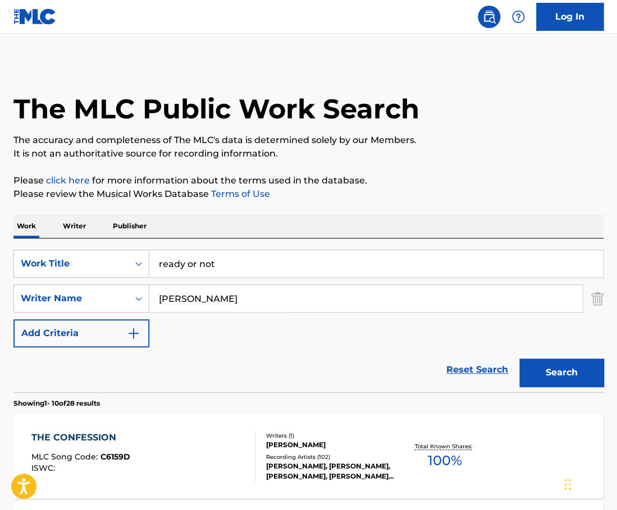
click at [554, 373] on button "Search" at bounding box center [561, 373] width 84 height 28
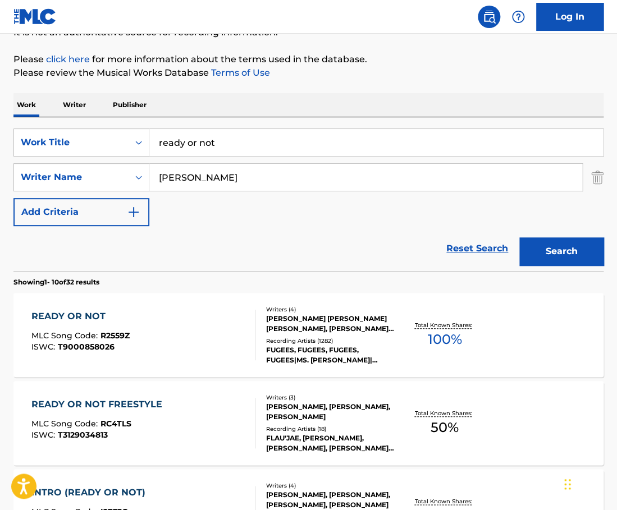
scroll to position [127, 0]
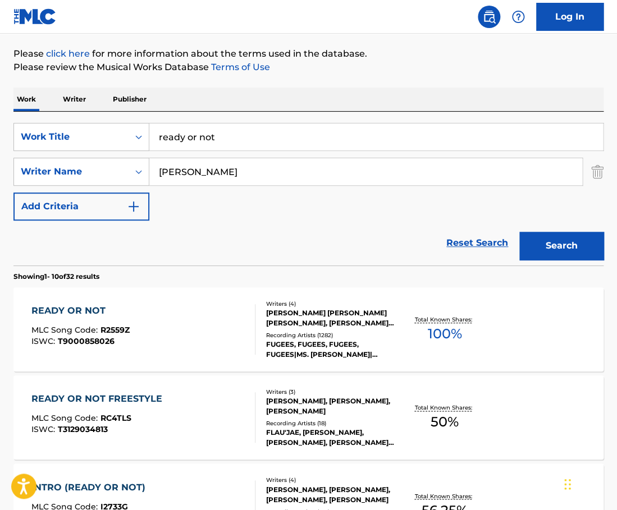
click at [222, 325] on div "READY OR NOT MLC Song Code : R2559Z ISWC : T9000858026" at bounding box center [143, 329] width 224 height 50
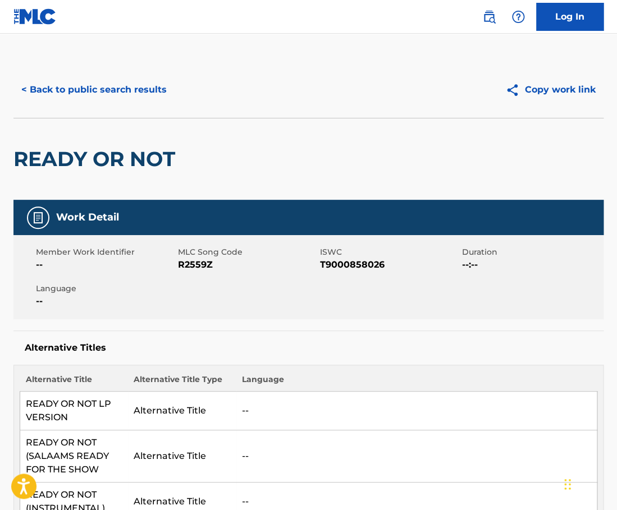
click at [113, 87] on button "< Back to public search results" at bounding box center [93, 90] width 161 height 28
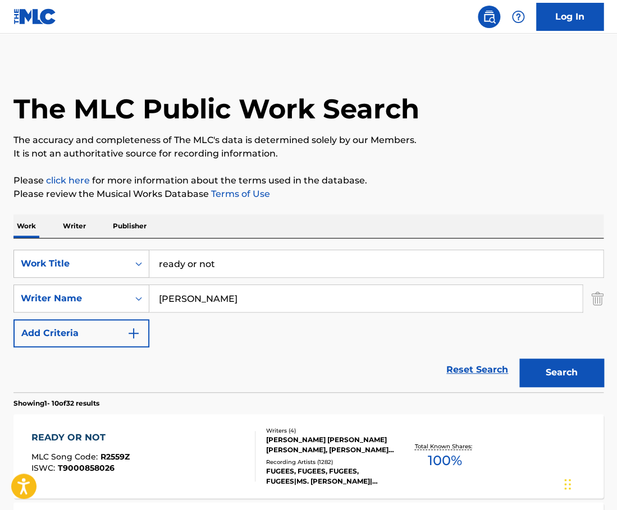
scroll to position [127, 0]
